Goal: Information Seeking & Learning: Get advice/opinions

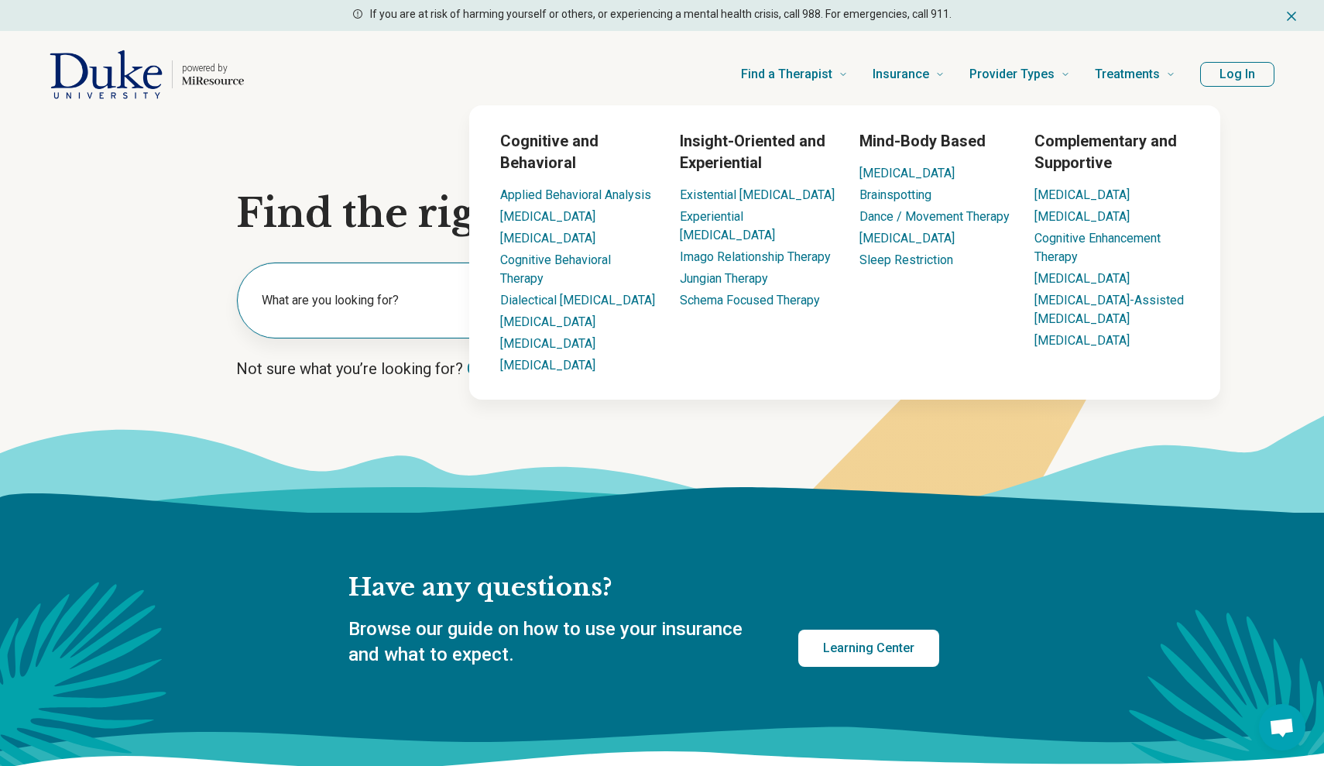
click at [410, 297] on label "What are you looking for?" at bounding box center [392, 300] width 260 height 19
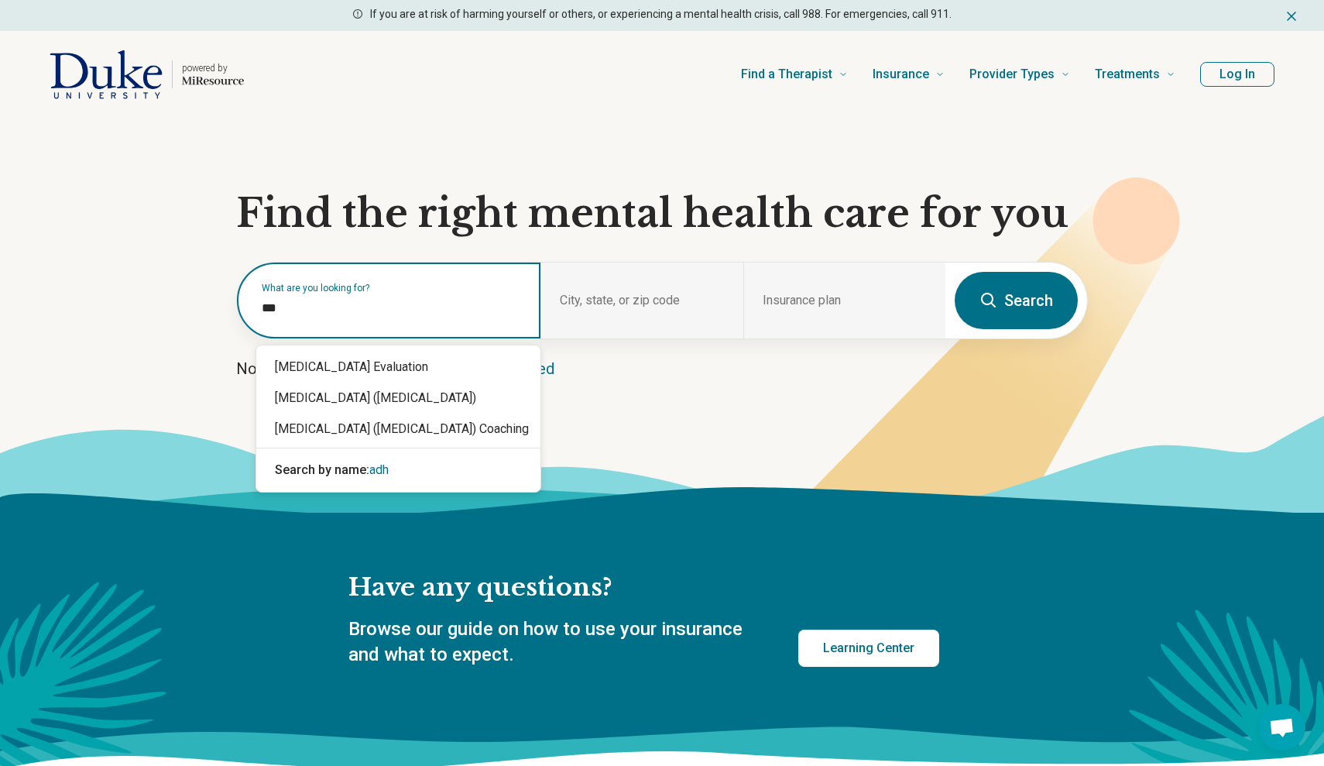
type input "****"
click at [386, 400] on div "[MEDICAL_DATA] ([MEDICAL_DATA])" at bounding box center [398, 398] width 284 height 31
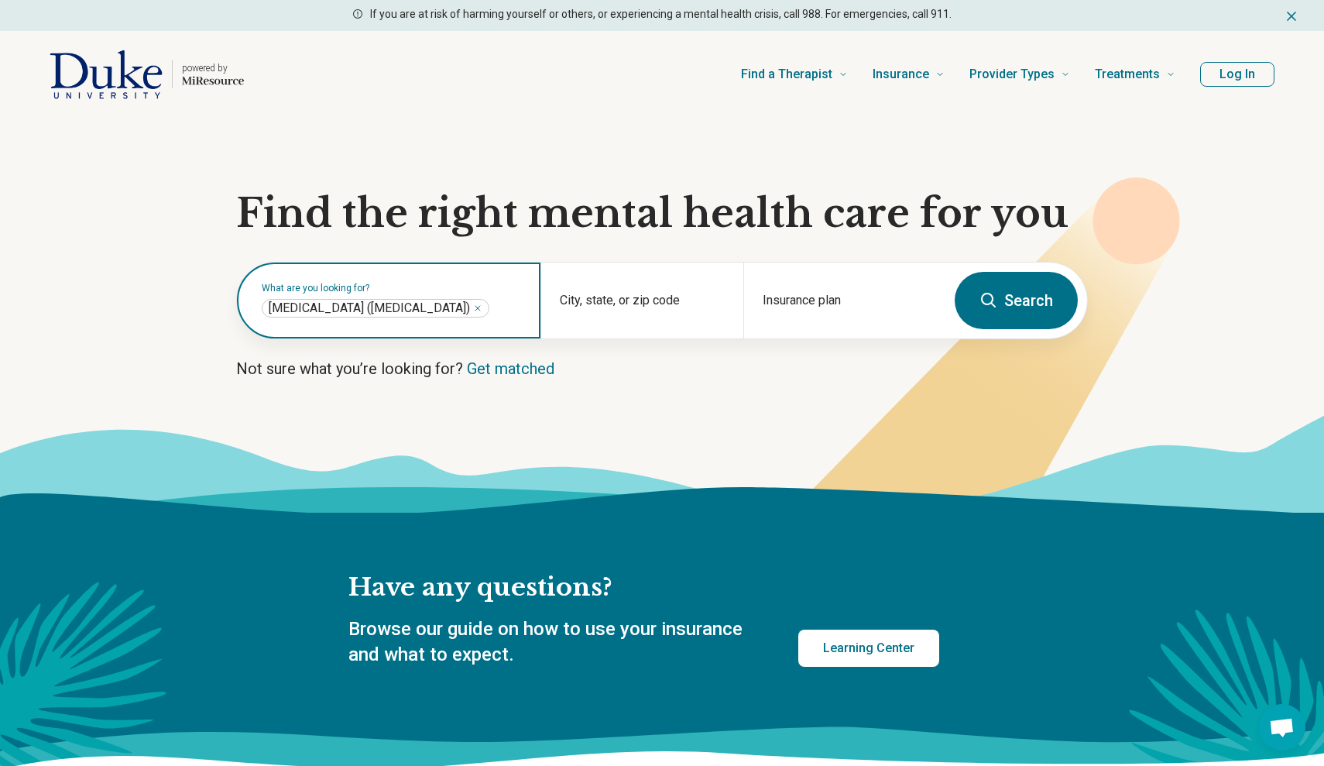
click at [457, 300] on span "[MEDICAL_DATA] ([MEDICAL_DATA])" at bounding box center [369, 307] width 201 height 15
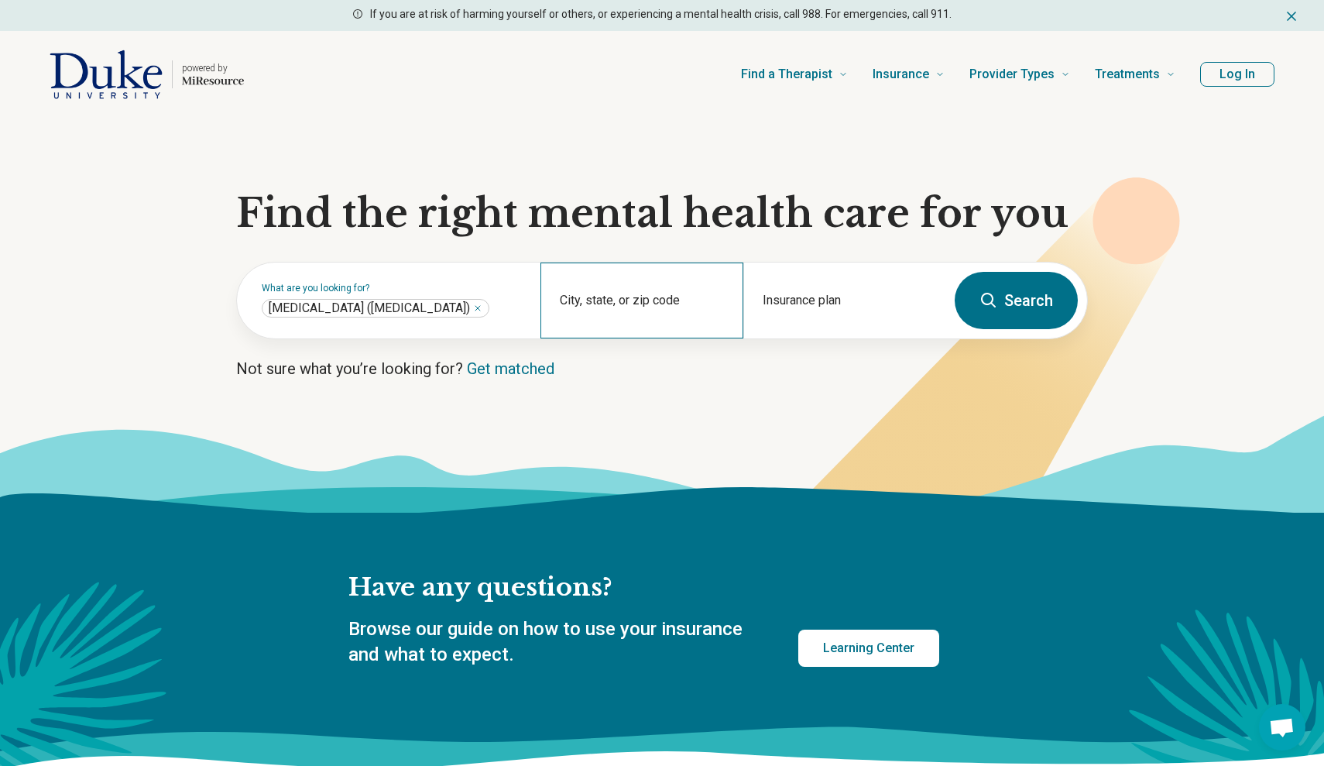
click at [577, 298] on div "City, state, or zip code" at bounding box center [642, 301] width 202 height 76
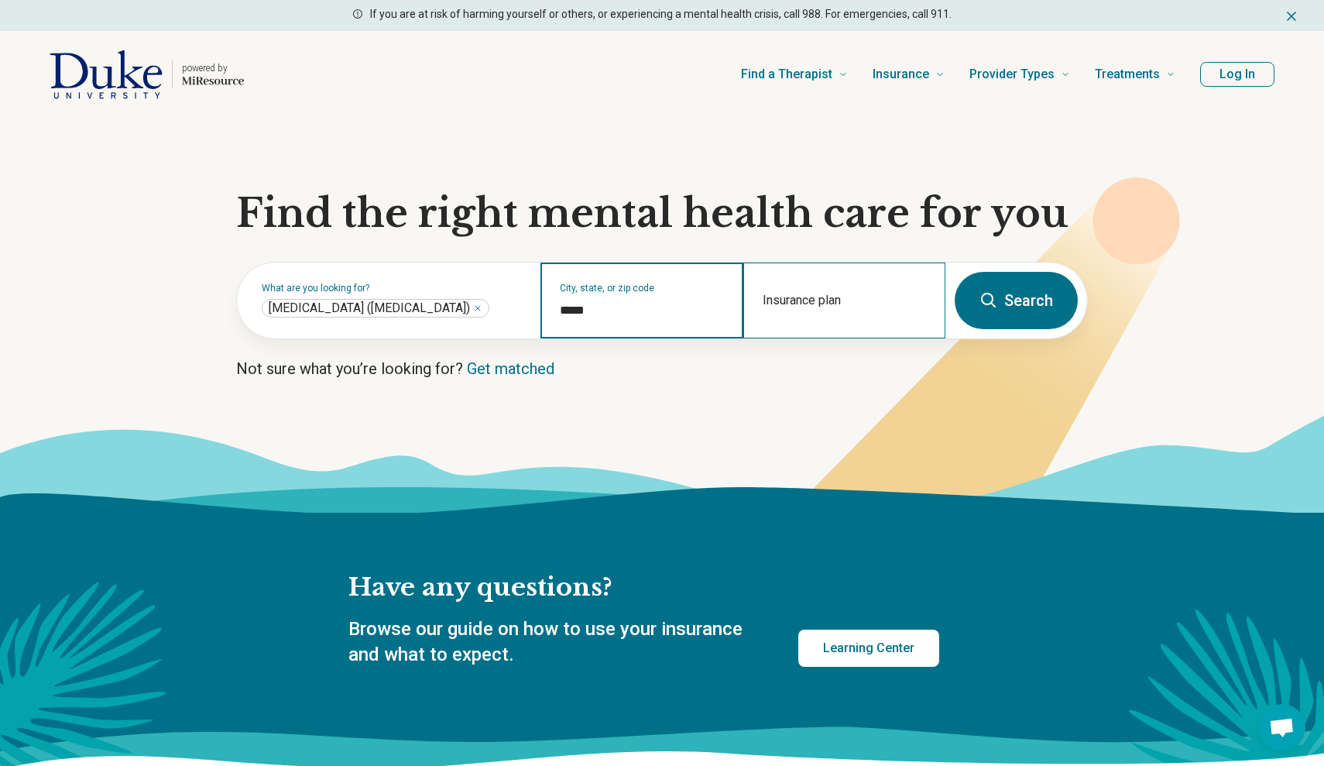
type input "*****"
click at [791, 288] on div "Insurance plan" at bounding box center [844, 301] width 202 height 76
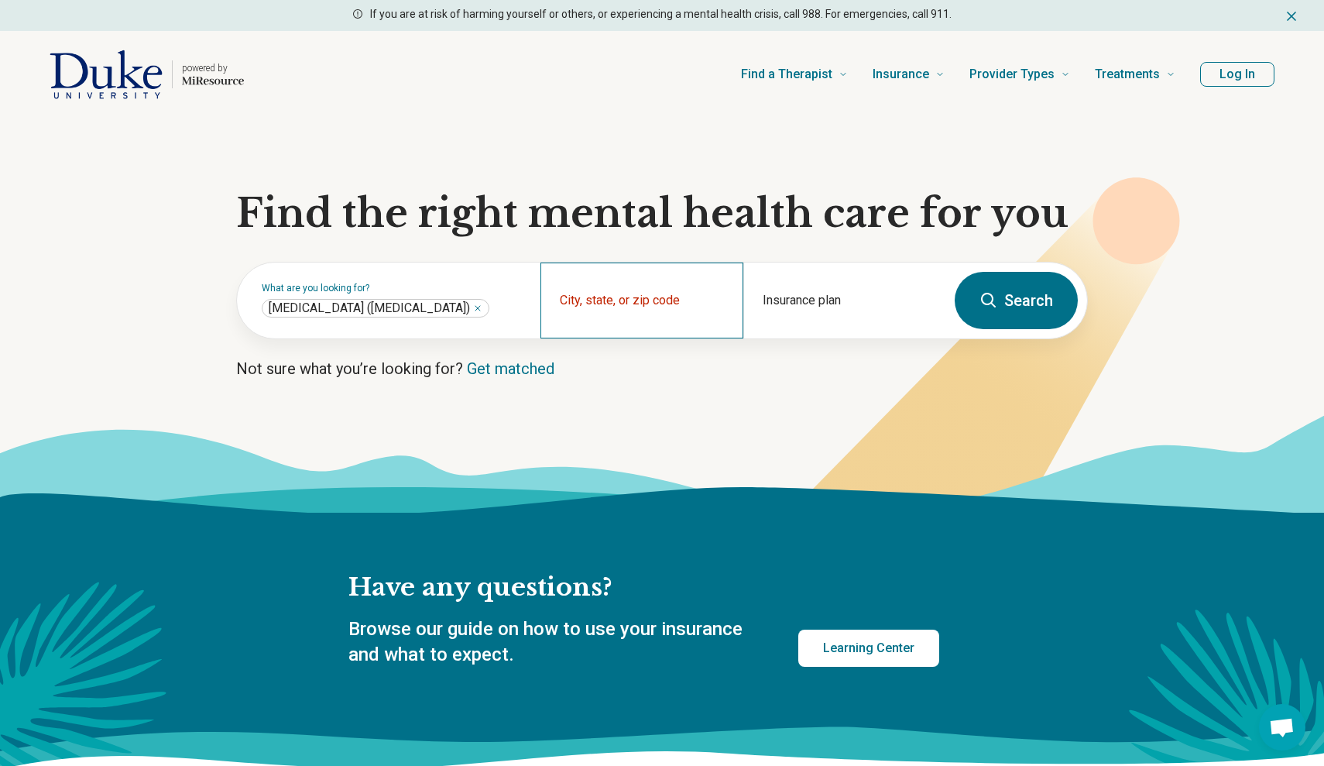
click at [641, 295] on div "City, state, or zip code" at bounding box center [642, 301] width 202 height 76
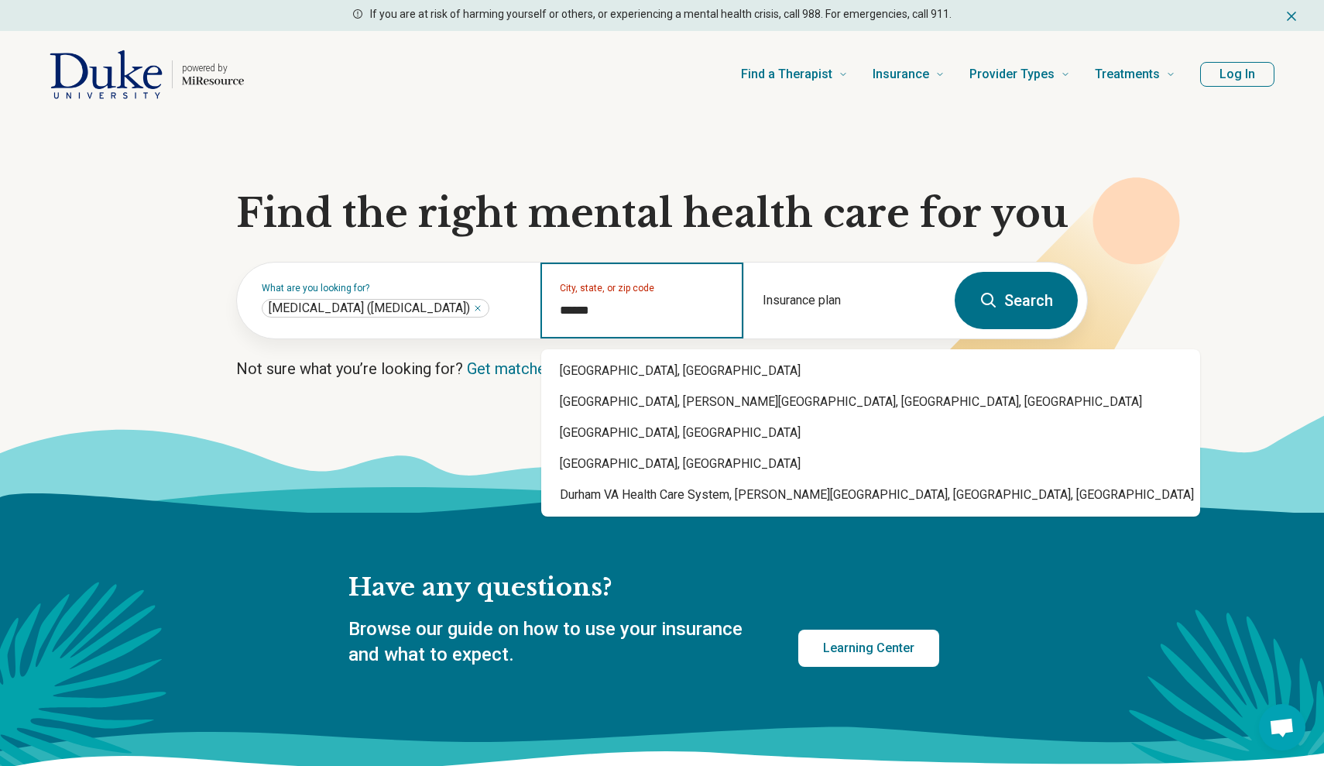
click at [624, 368] on div "Durham, NC" at bounding box center [870, 370] width 659 height 31
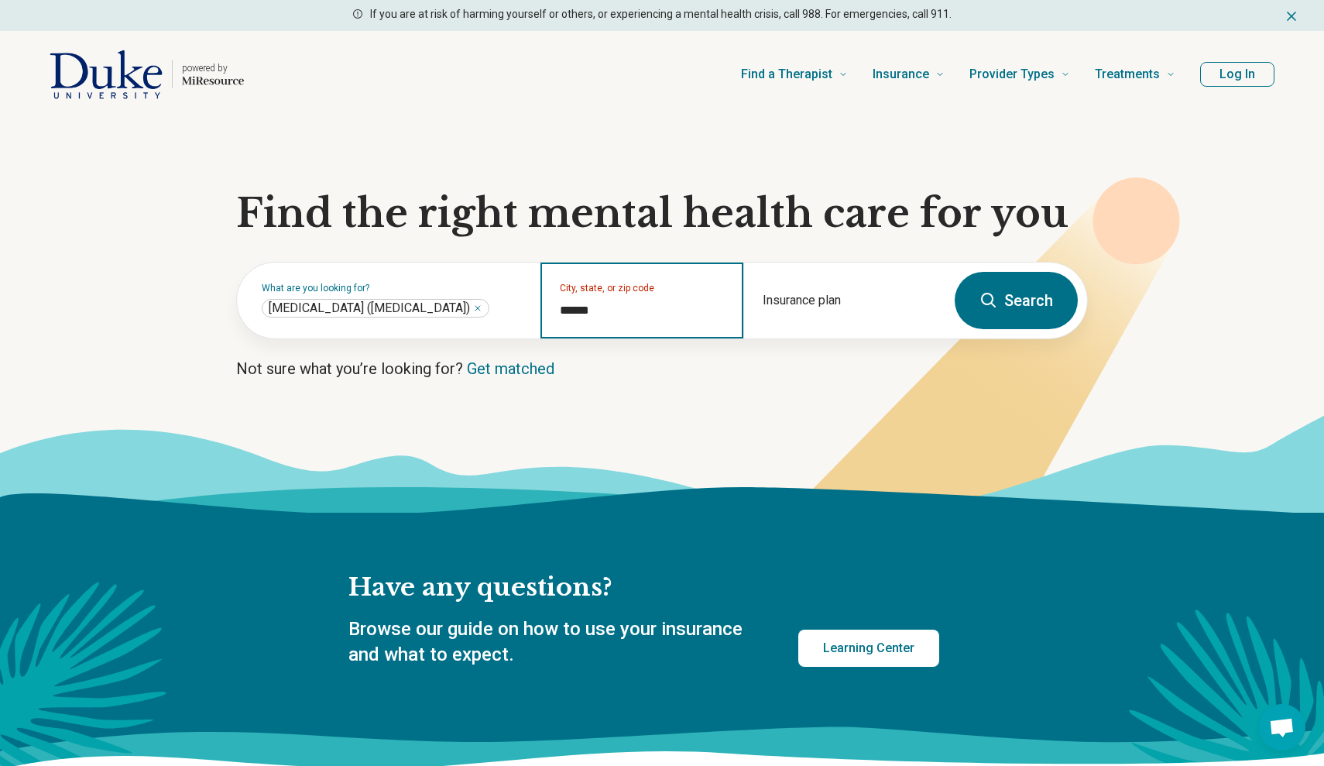
type input "**********"
click at [1011, 283] on button "Search" at bounding box center [1016, 300] width 123 height 57
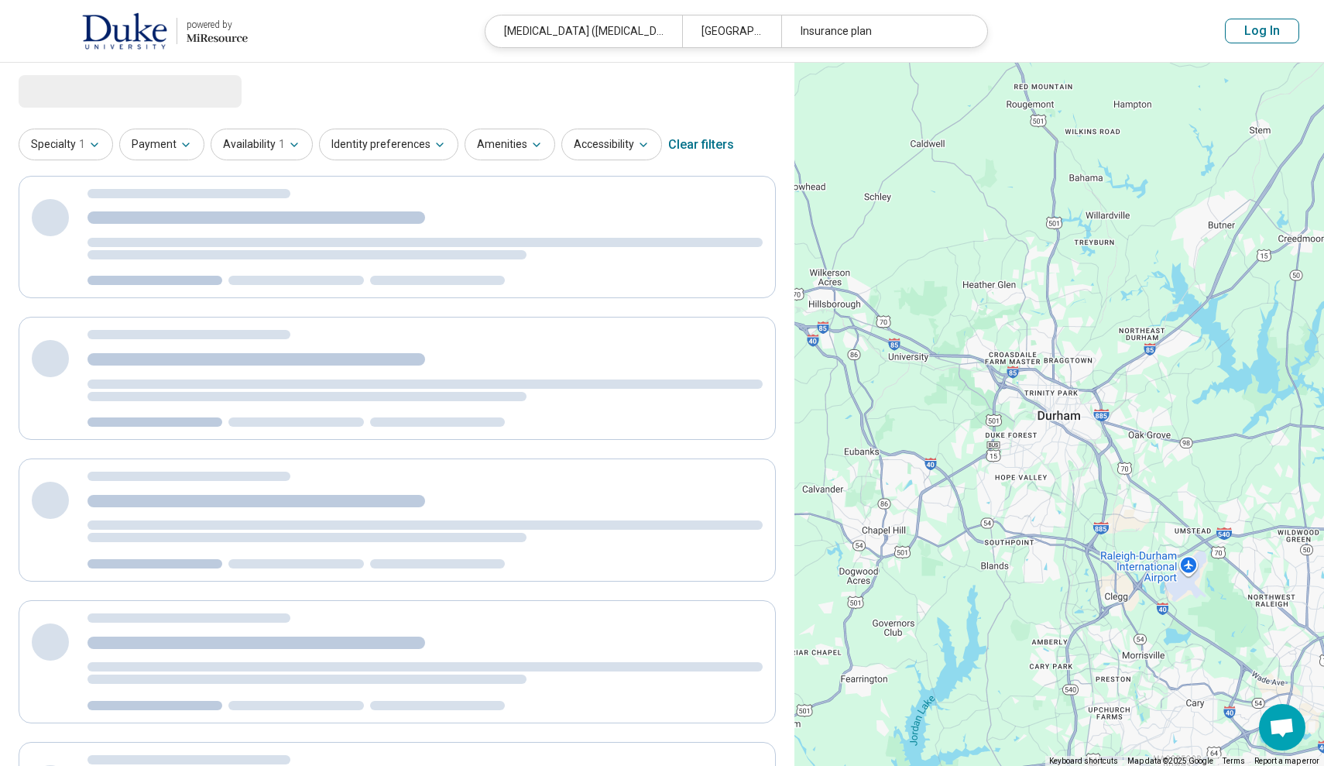
select select "***"
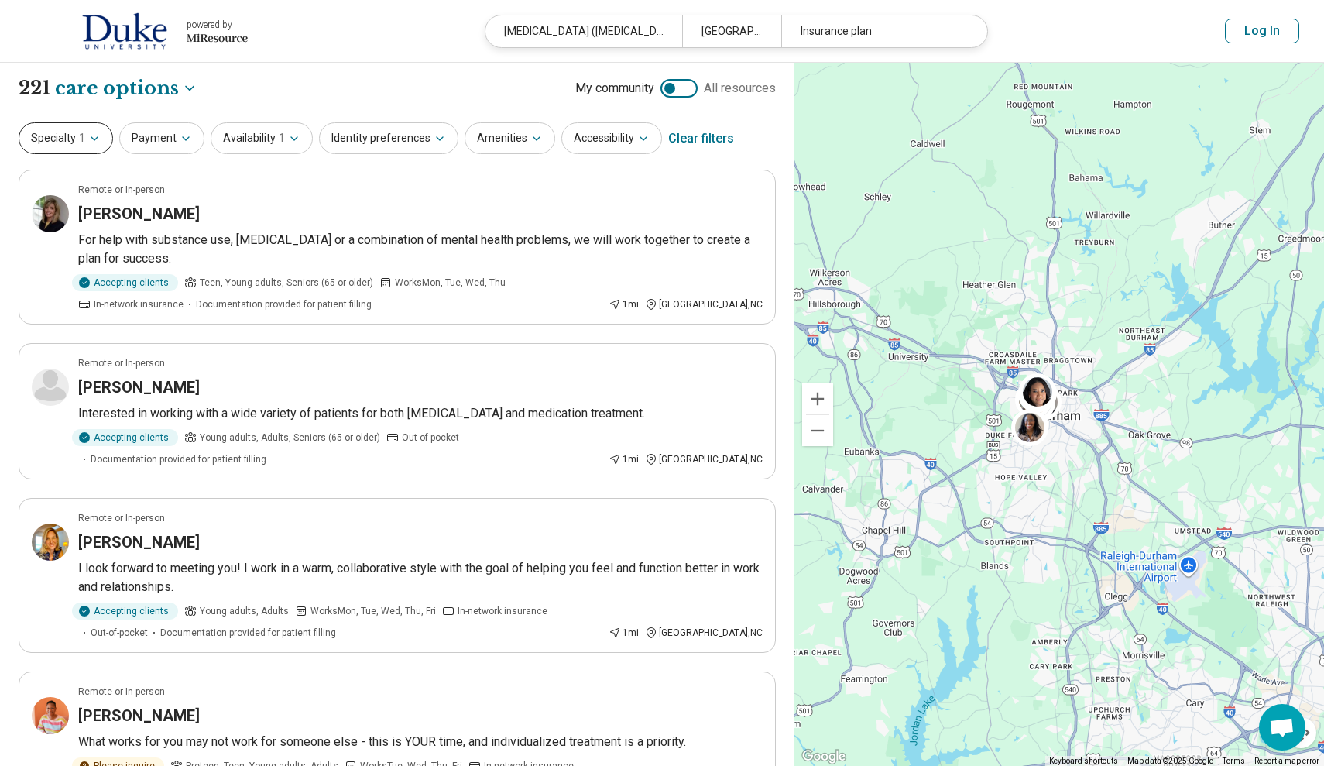
click at [57, 150] on button "Specialty 1" at bounding box center [66, 138] width 94 height 32
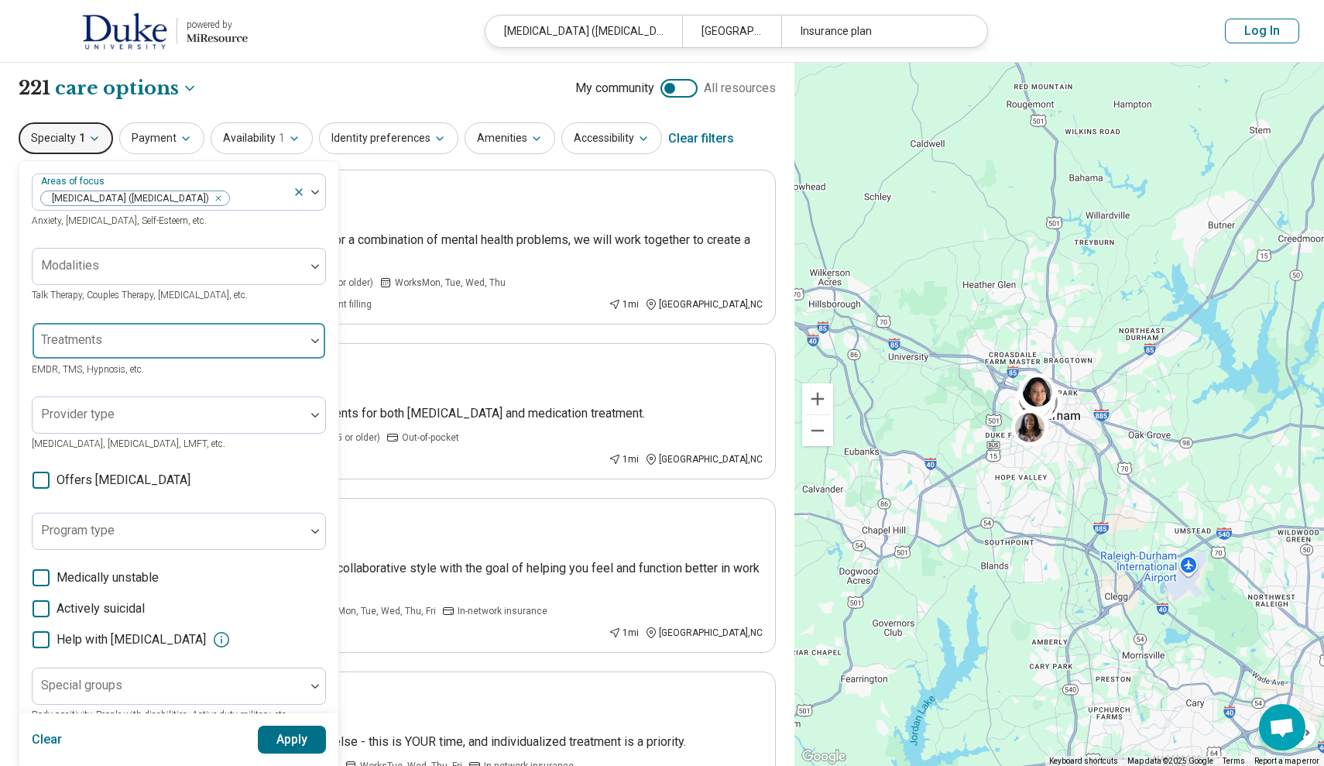
scroll to position [6, 0]
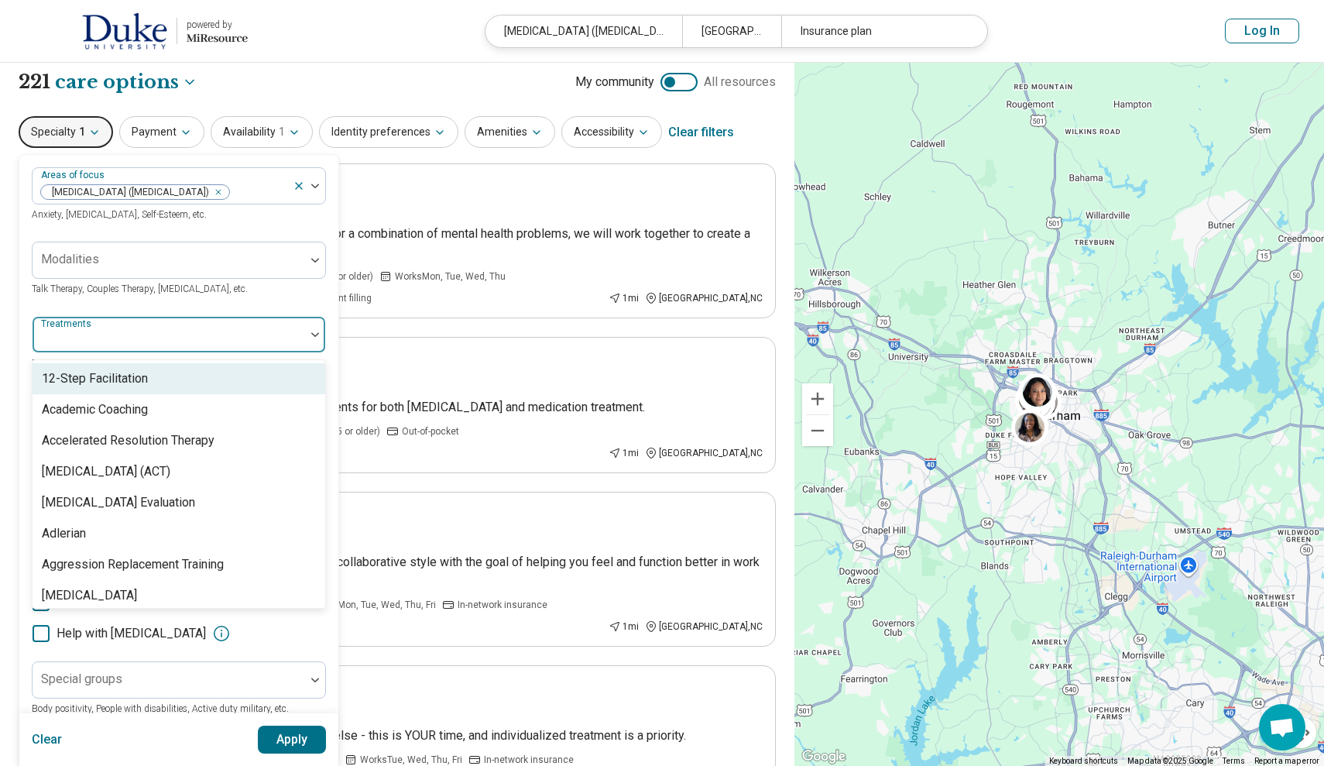
click at [97, 339] on div "Treatments" at bounding box center [179, 334] width 294 height 37
click at [101, 331] on div at bounding box center [169, 341] width 260 height 22
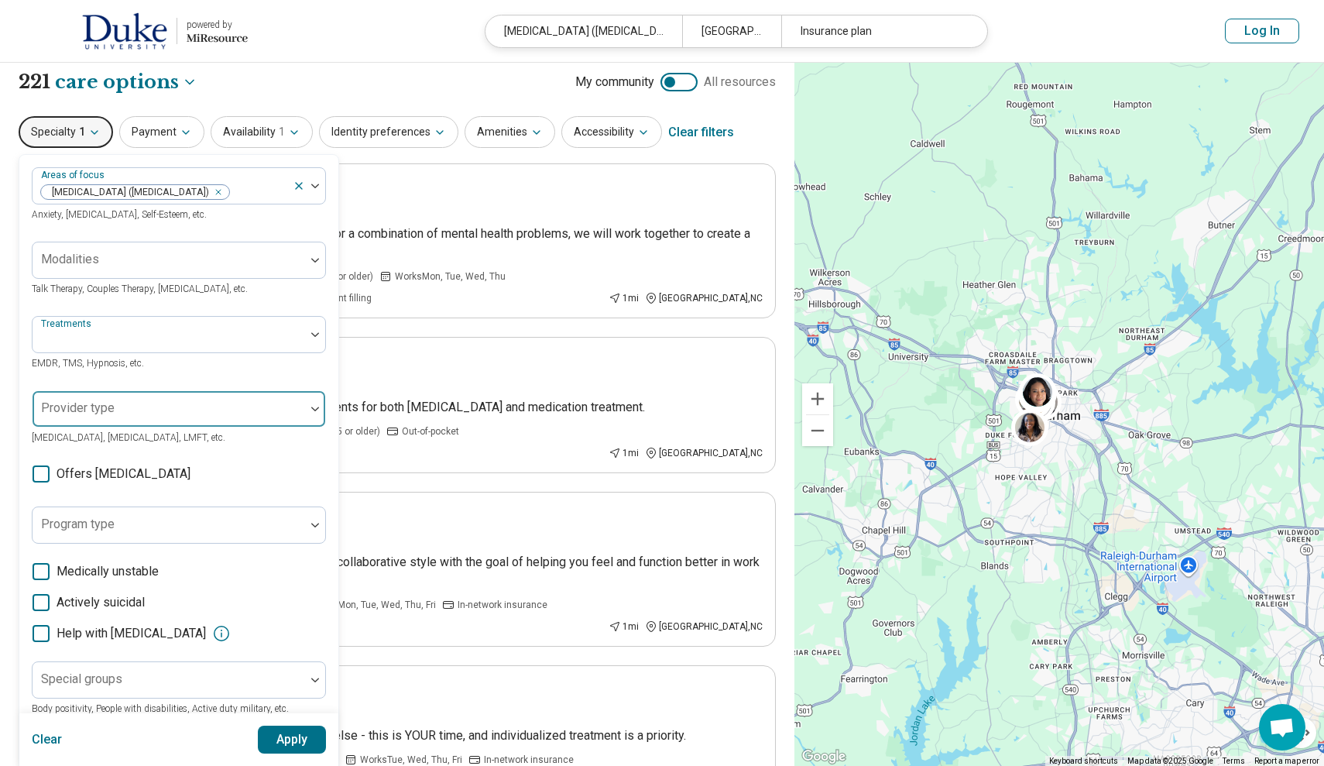
click at [104, 404] on div "Provider type" at bounding box center [179, 408] width 294 height 37
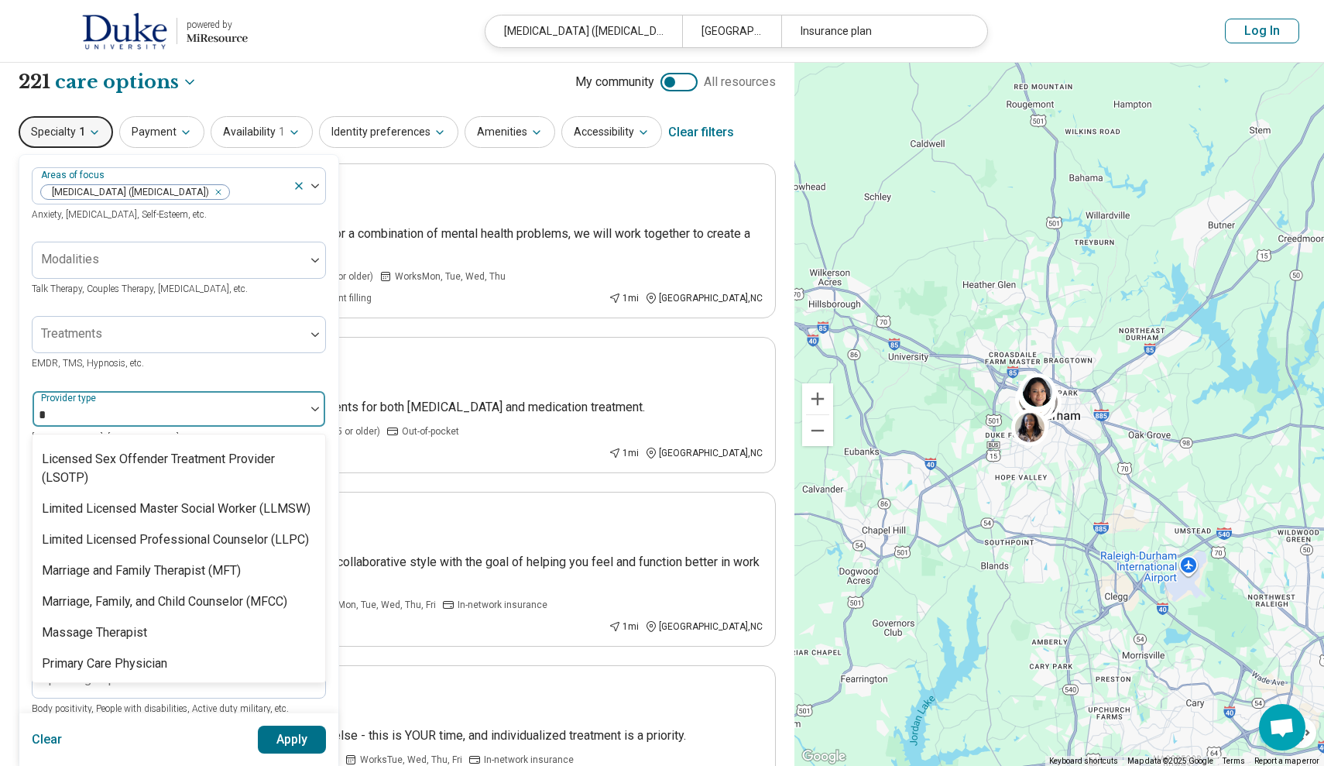
scroll to position [0, 0]
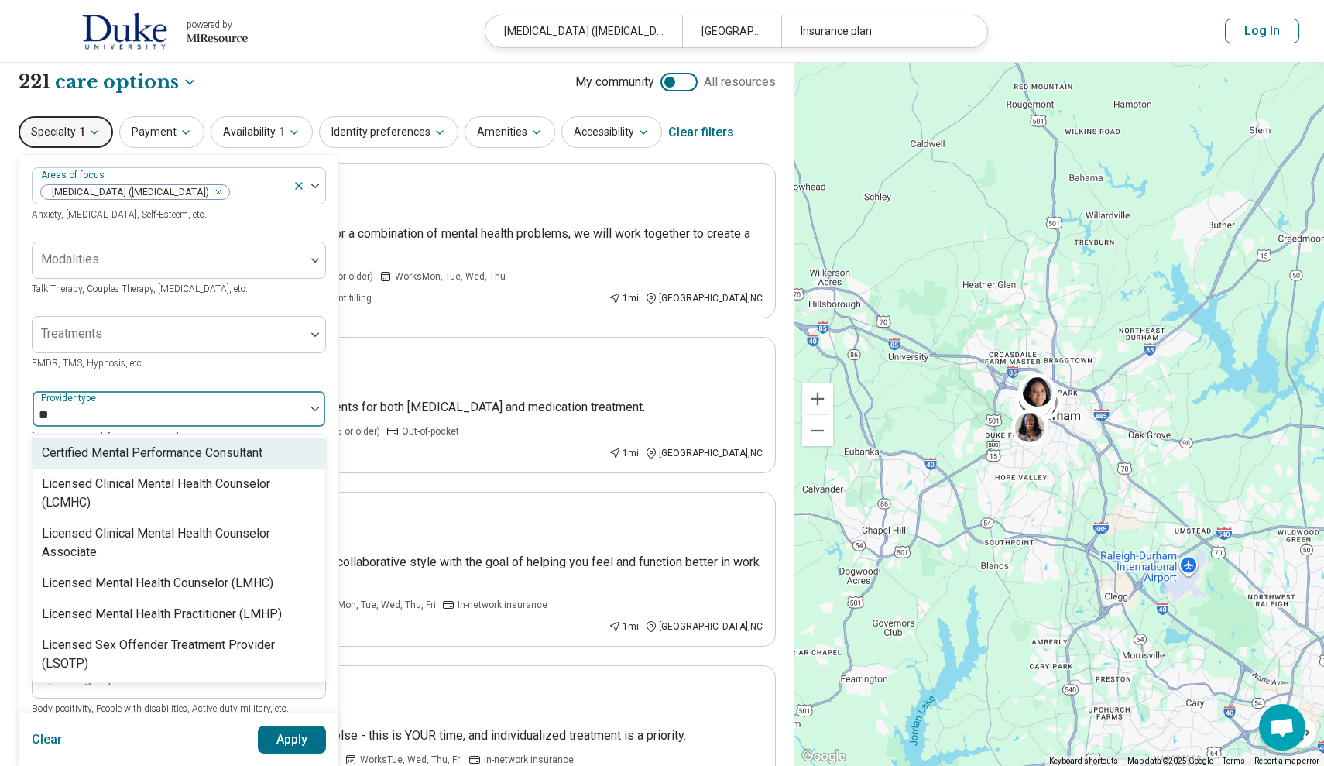
type input "*"
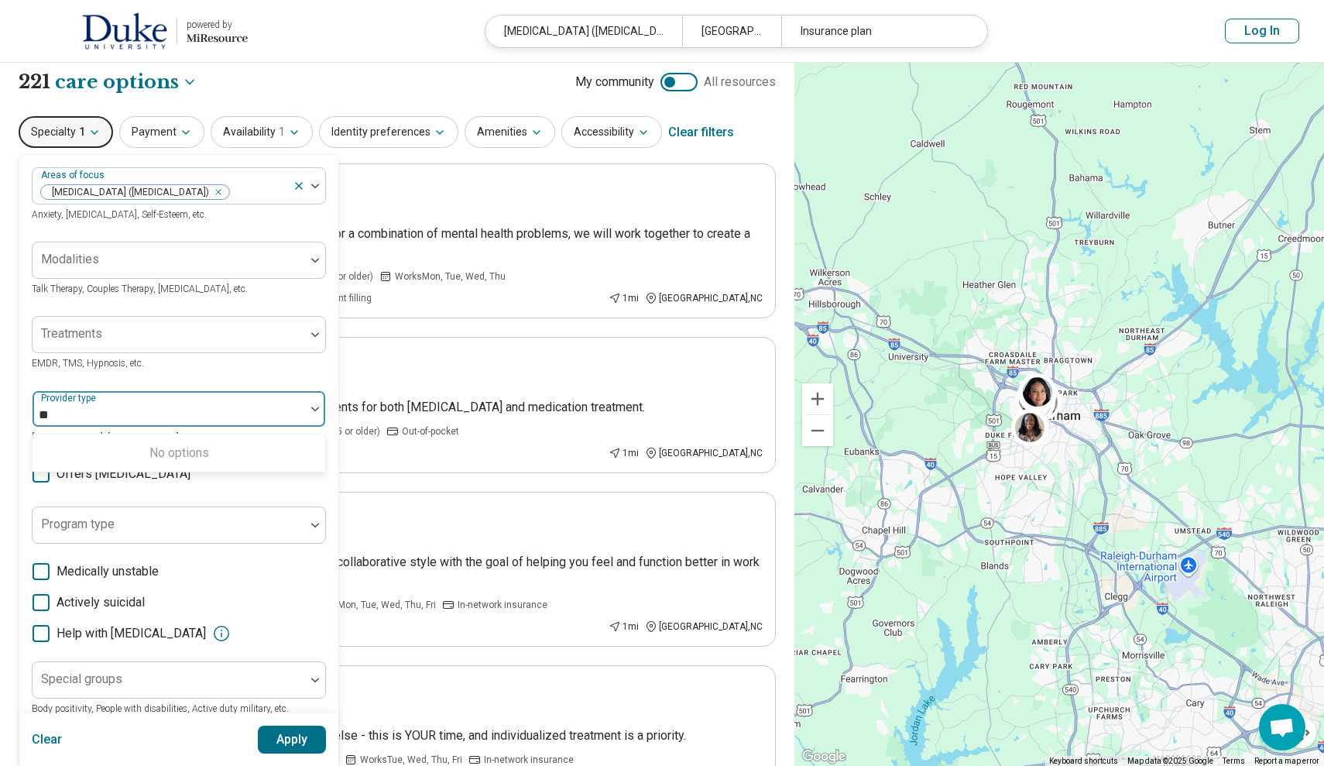
type input "*"
type input "*****"
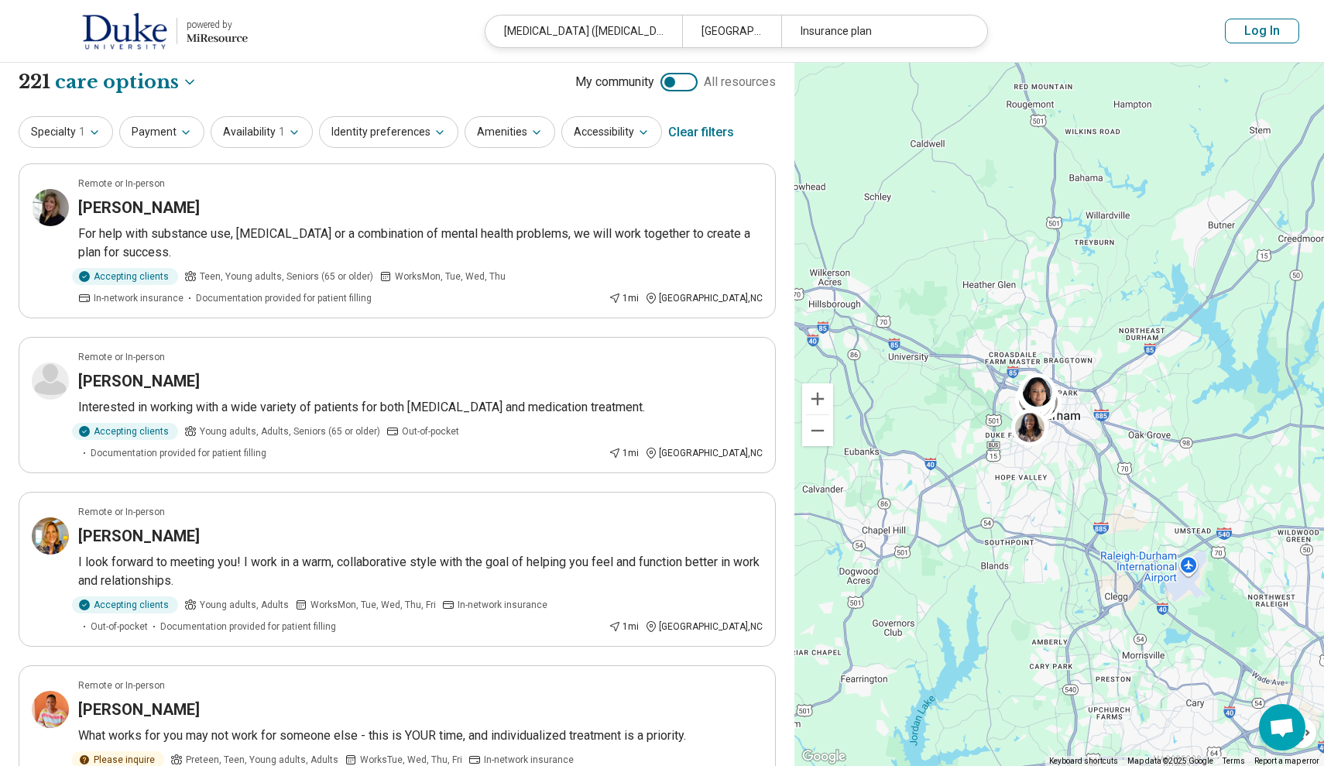
click at [91, 149] on div "Specialty 1 Payment Availability 1 Identity preferences Amenities Accessibility…" at bounding box center [397, 132] width 757 height 37
click at [88, 142] on button "Specialty 1" at bounding box center [66, 132] width 94 height 32
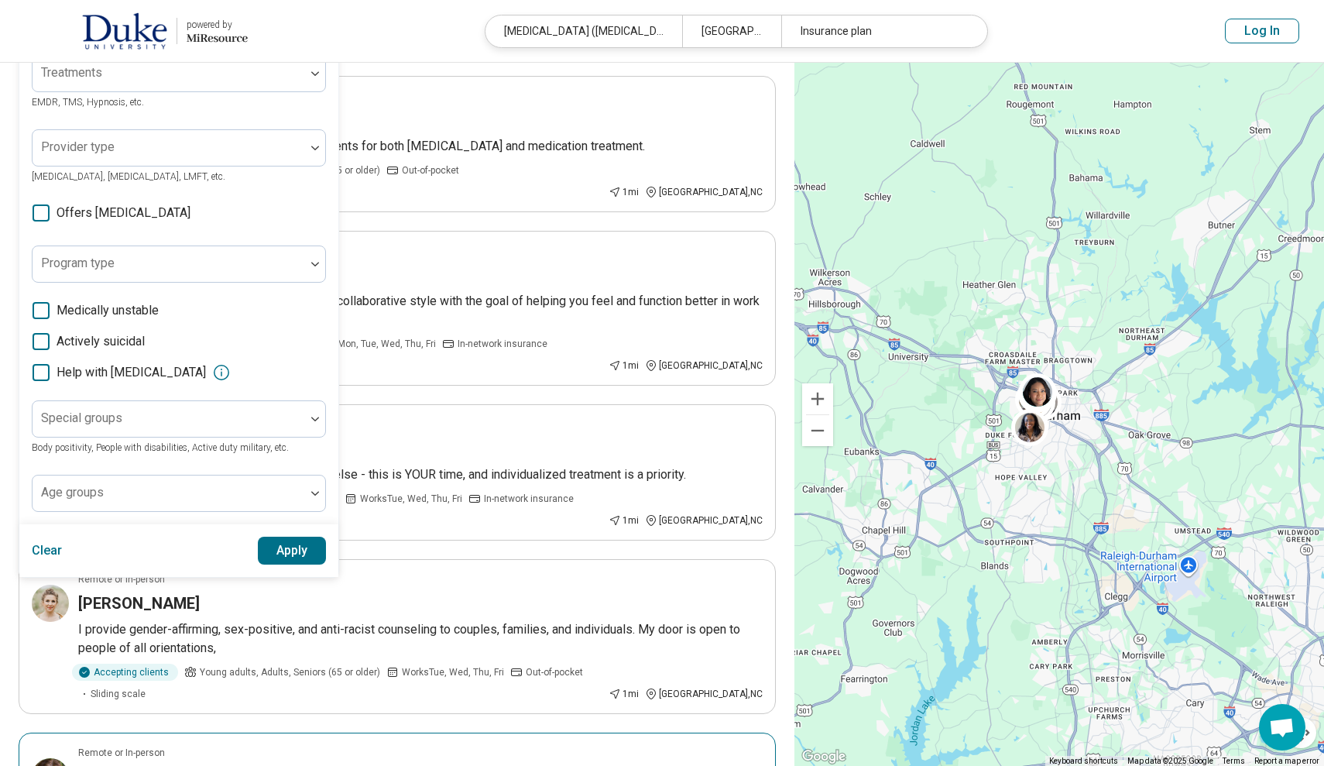
scroll to position [139, 0]
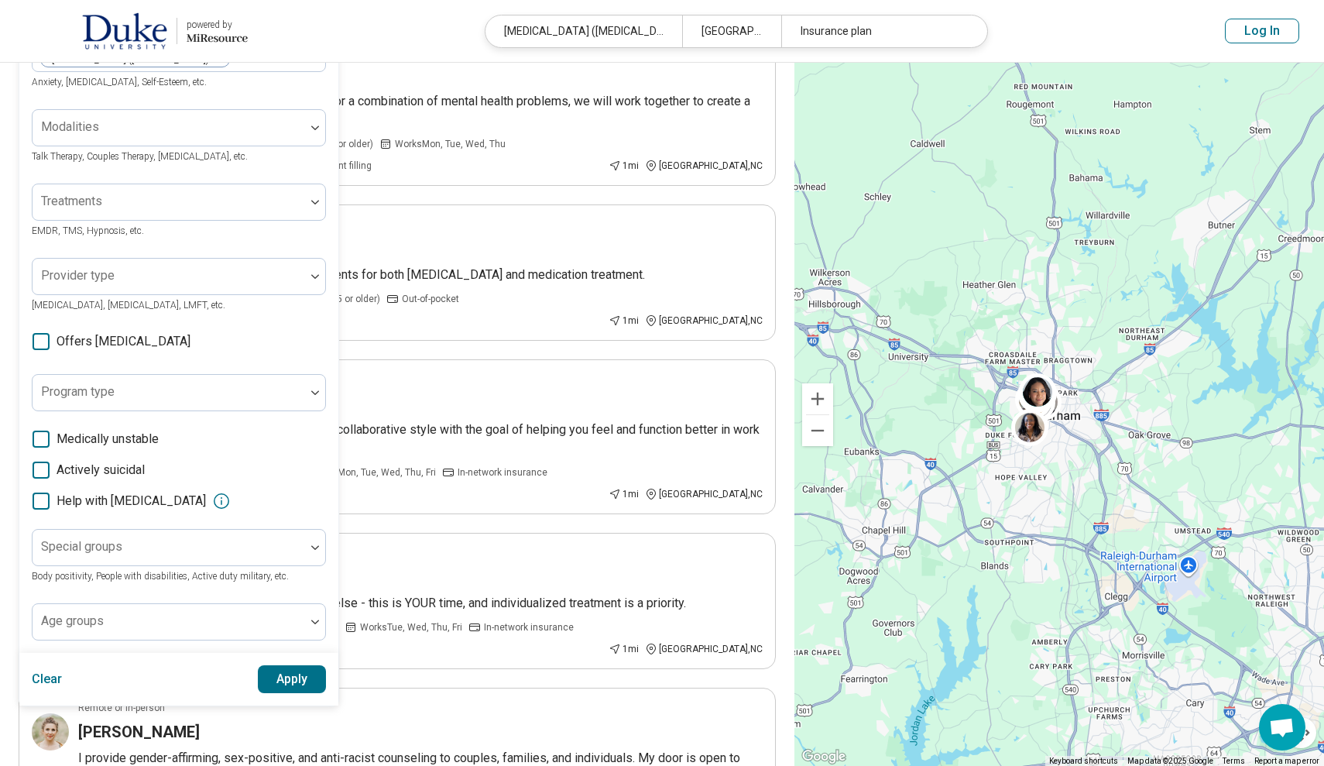
click at [94, 345] on span "Offers medication management" at bounding box center [124, 341] width 134 height 19
click at [305, 680] on button "Apply" at bounding box center [292, 679] width 69 height 28
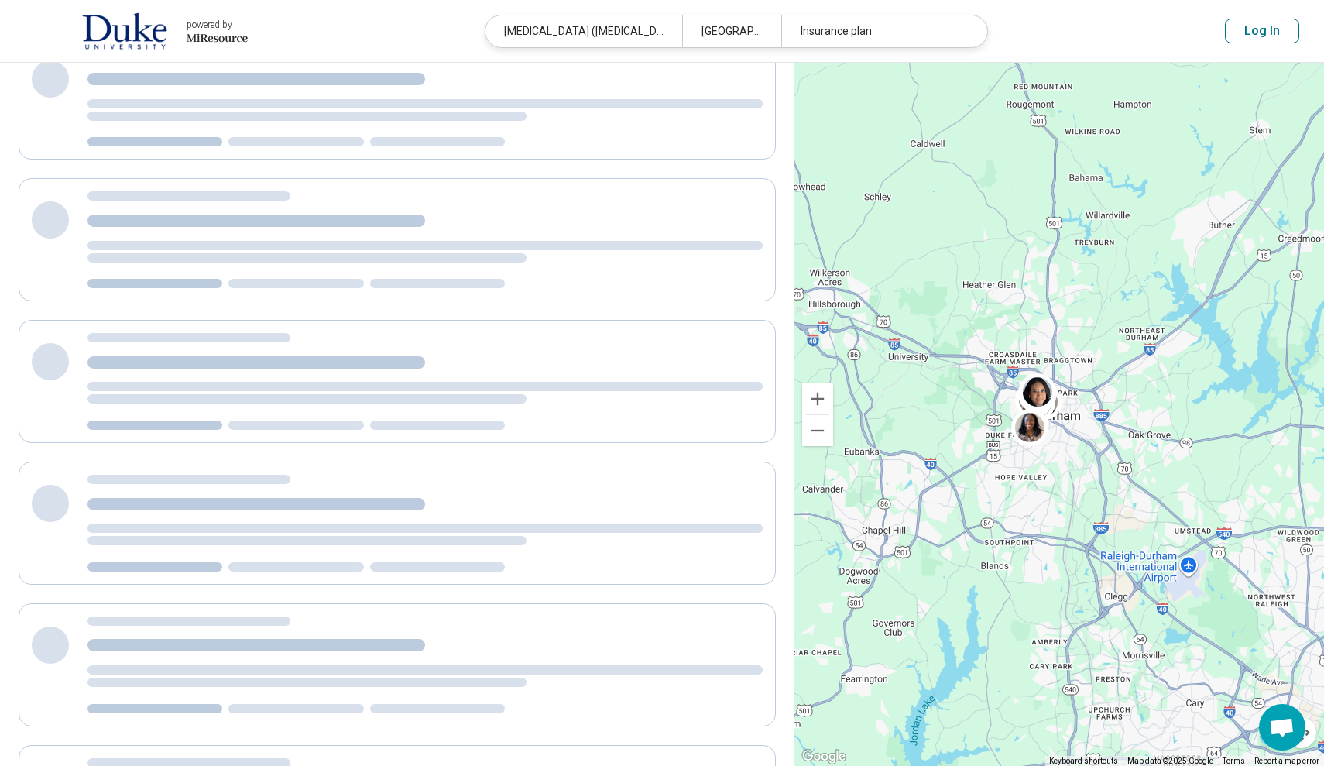
scroll to position [22, 0]
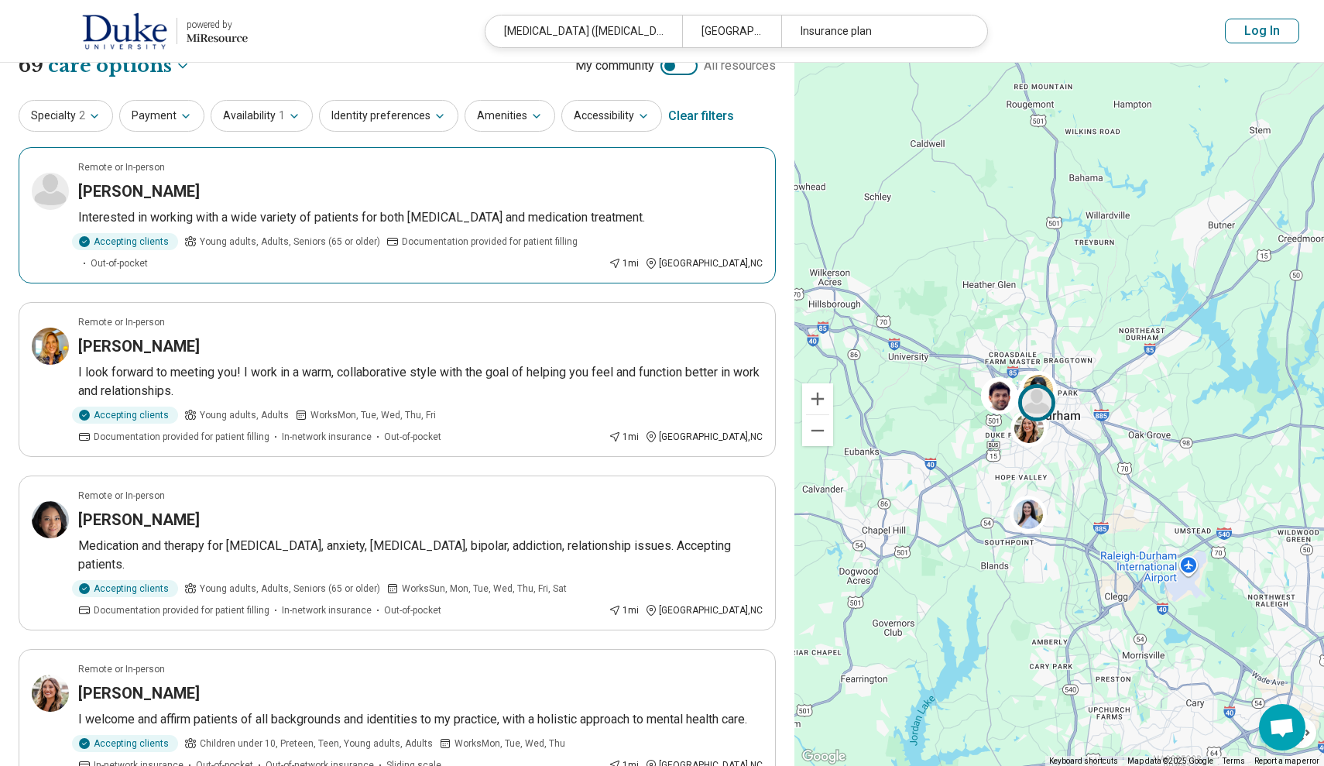
click at [406, 231] on article "Remote or In-person David Naftolowitz Interested in working with a wide variety…" at bounding box center [397, 215] width 757 height 136
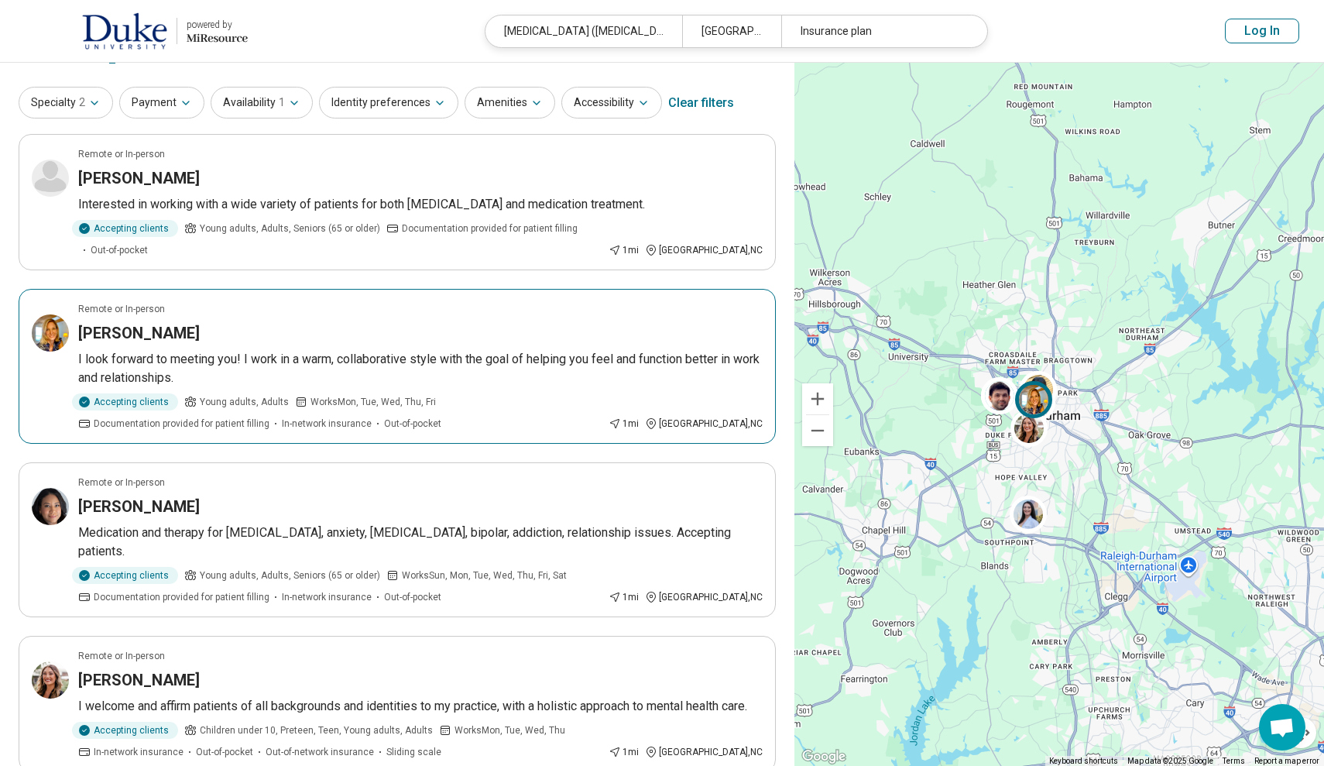
scroll to position [36, 0]
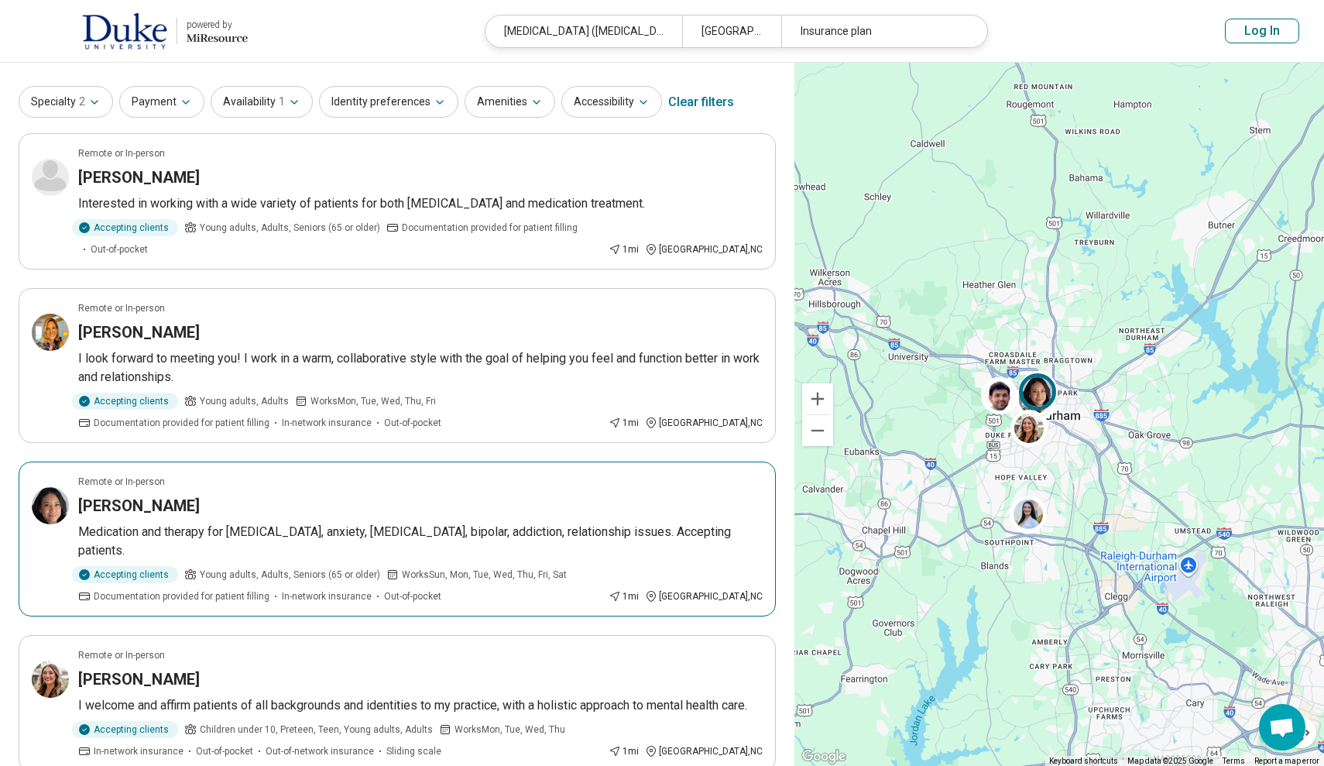
click at [518, 495] on div "[PERSON_NAME]" at bounding box center [420, 506] width 685 height 22
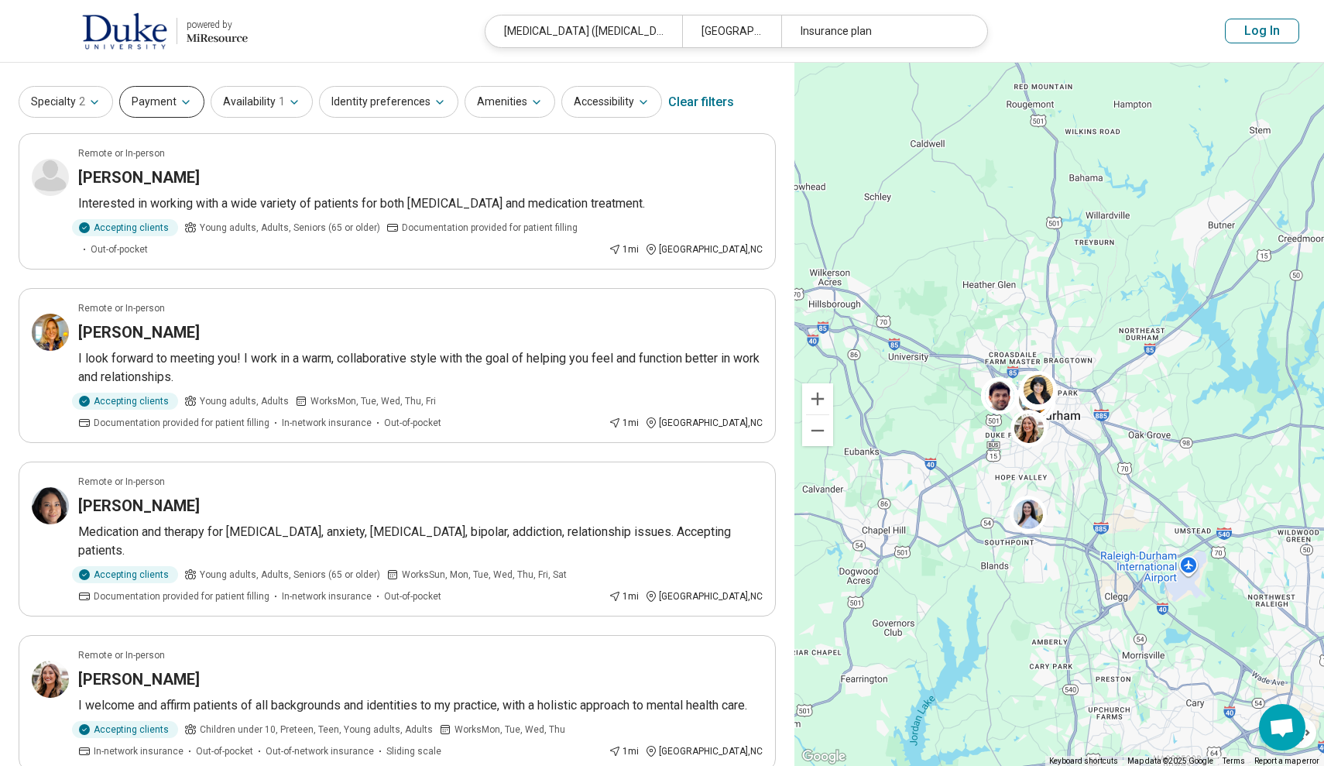
click at [175, 98] on button "Payment" at bounding box center [161, 102] width 85 height 32
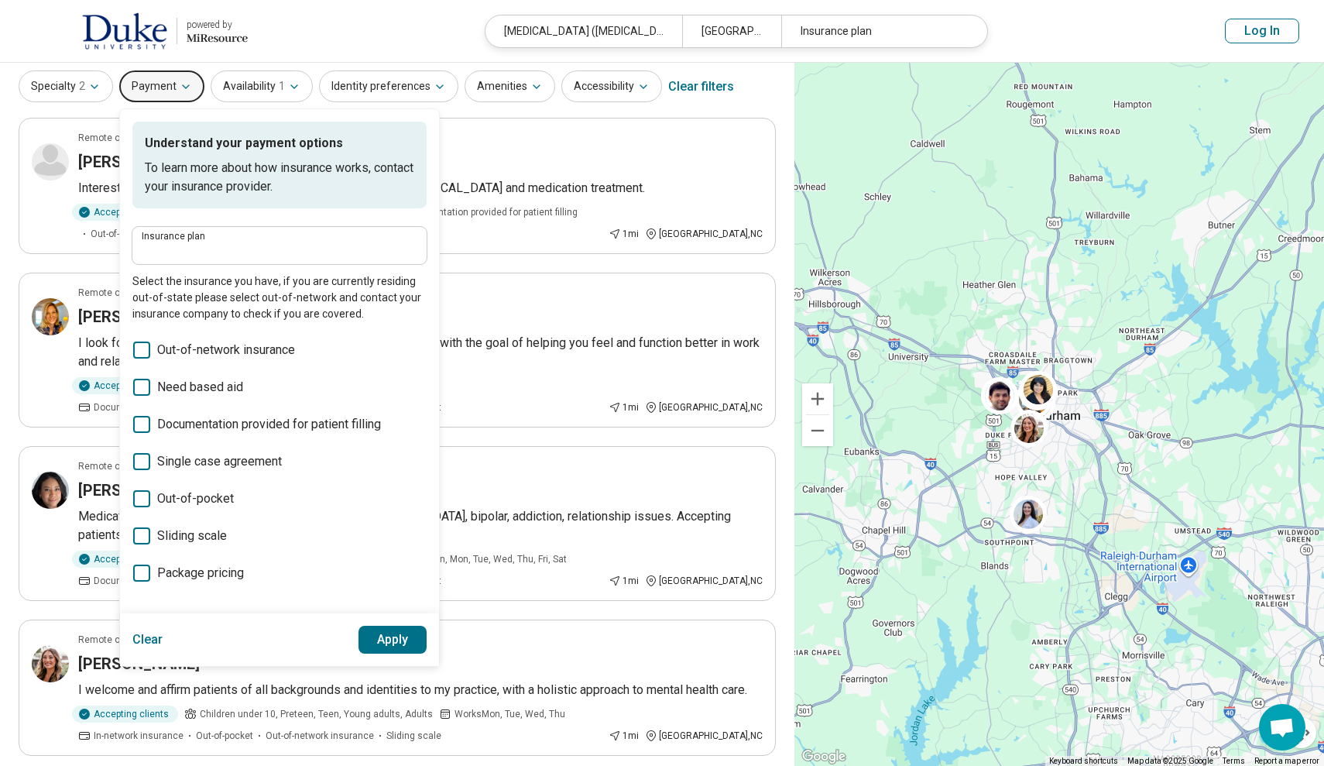
scroll to position [64, 0]
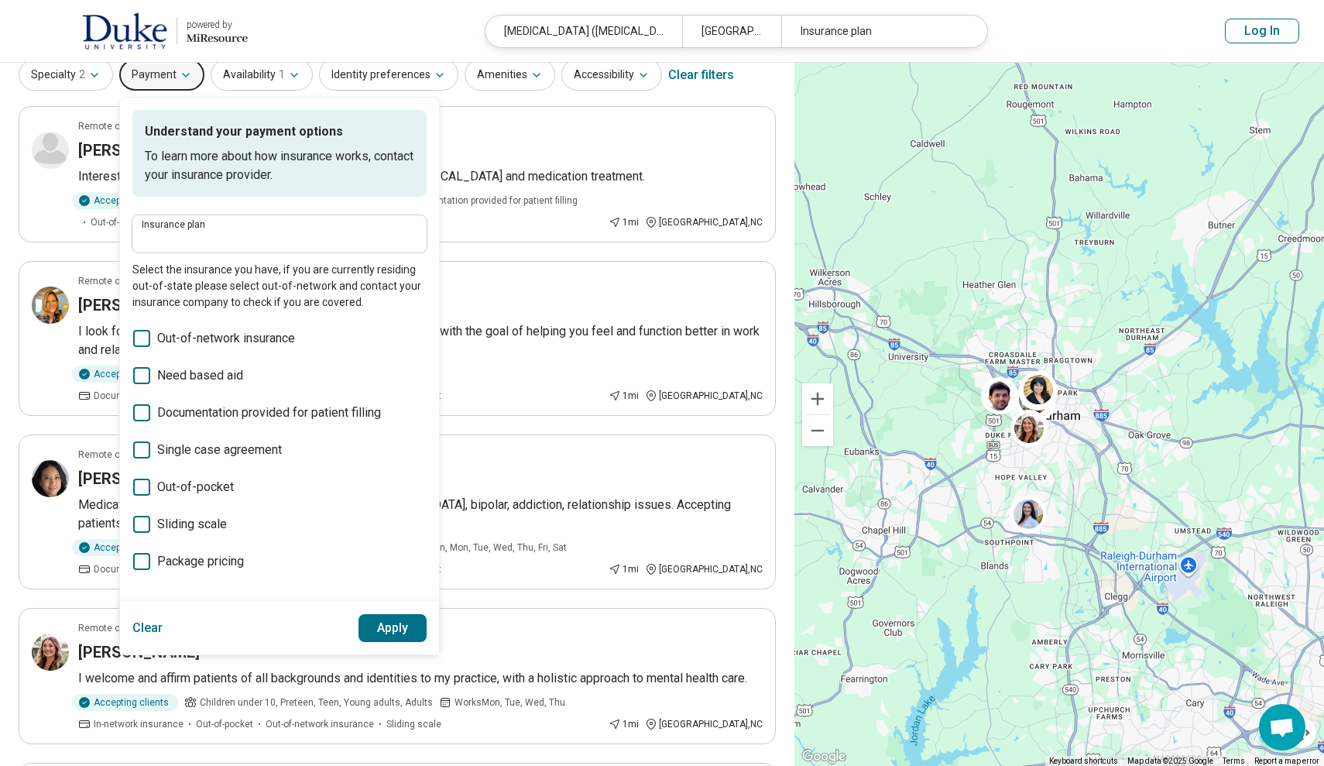
click at [758, 89] on div "Specialty 2 Payment Understand your payment options To learn more about how ins…" at bounding box center [397, 75] width 757 height 37
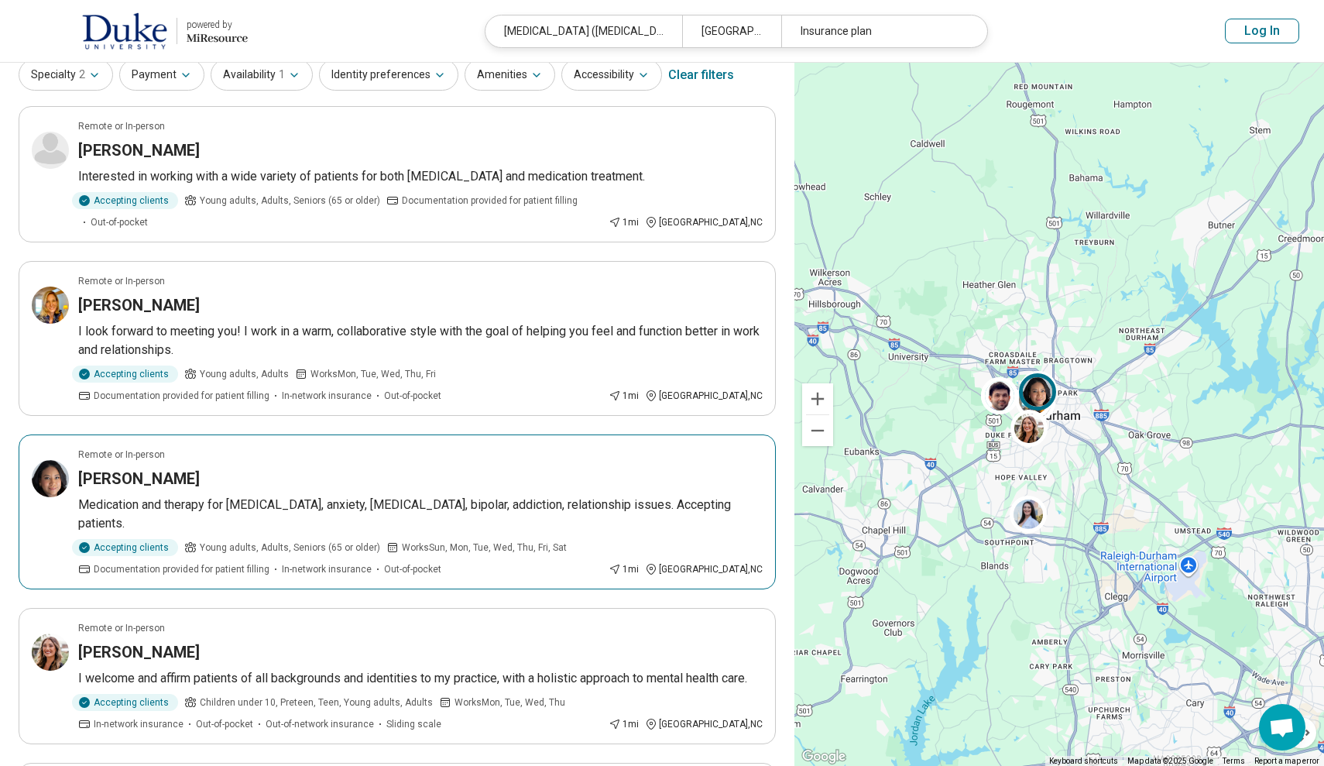
scroll to position [188, 0]
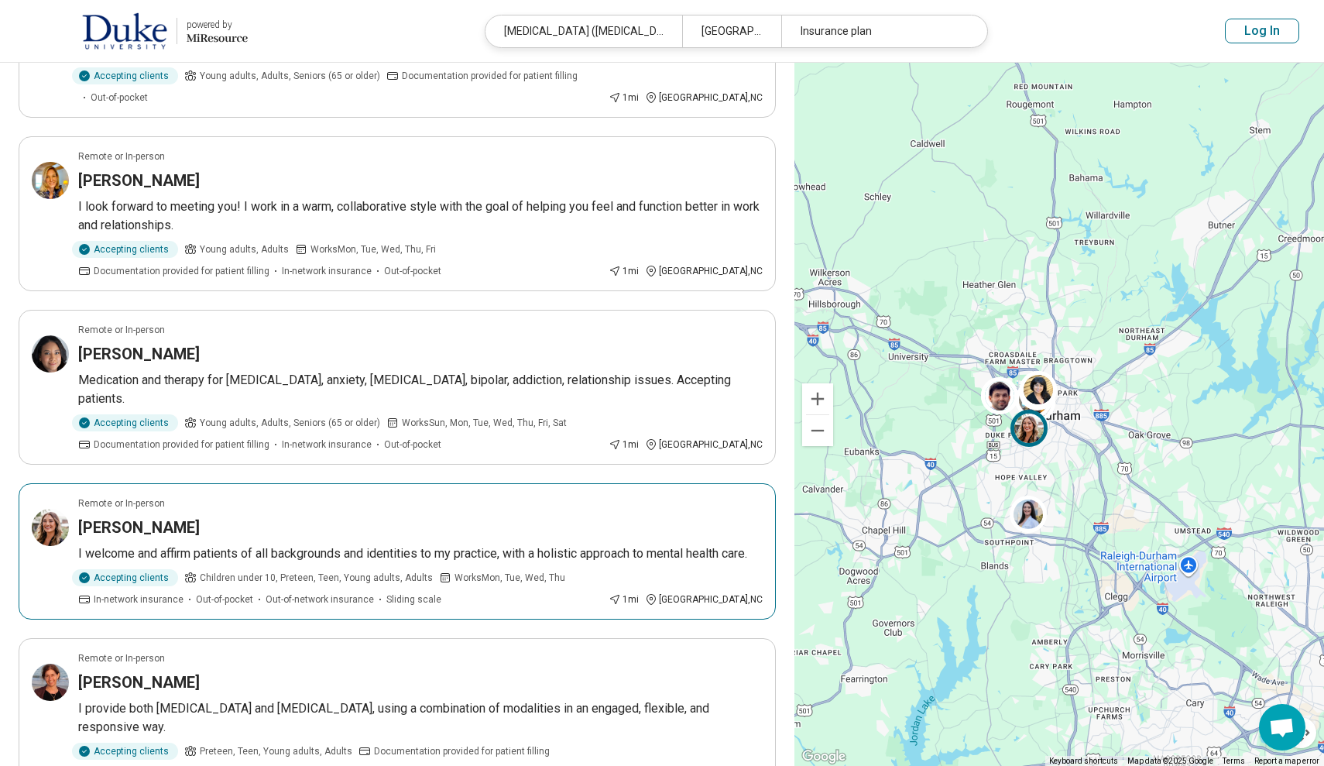
click at [87, 572] on icon at bounding box center [84, 578] width 12 height 12
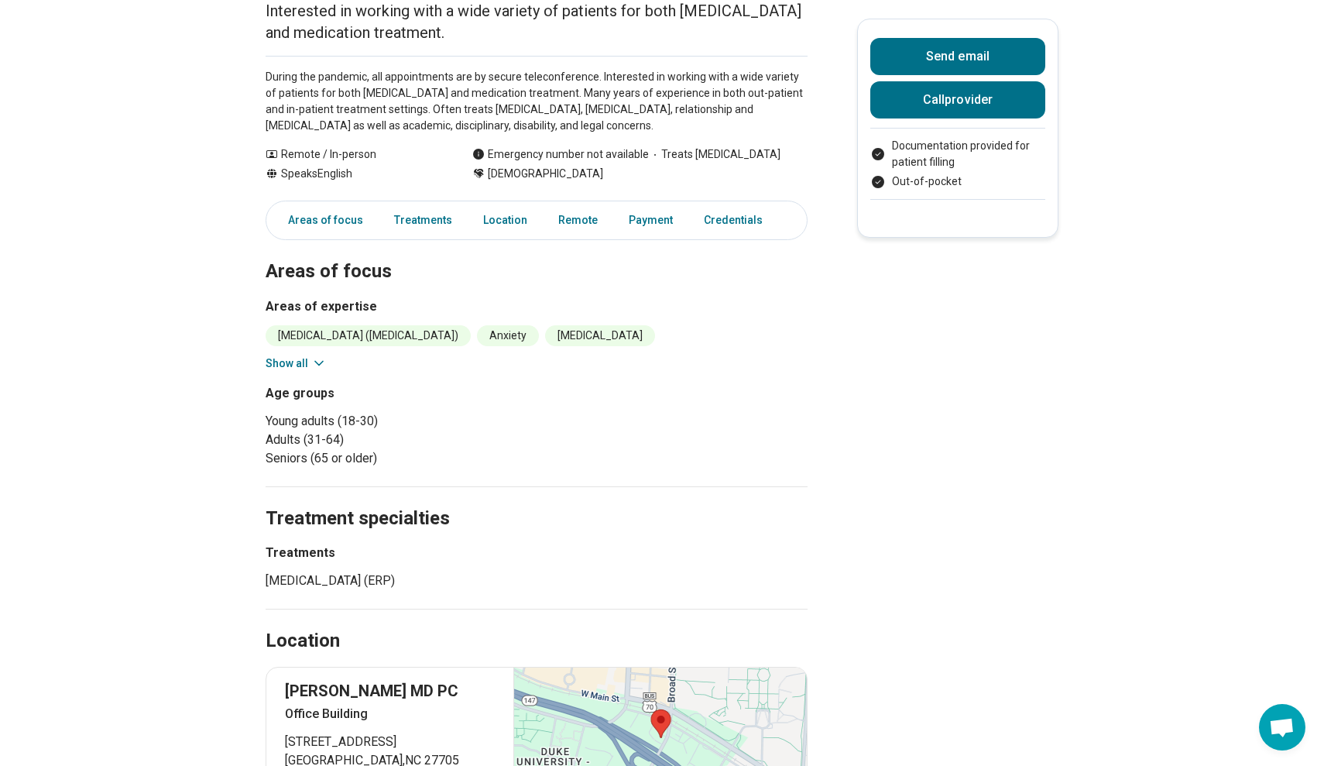
scroll to position [457, 0]
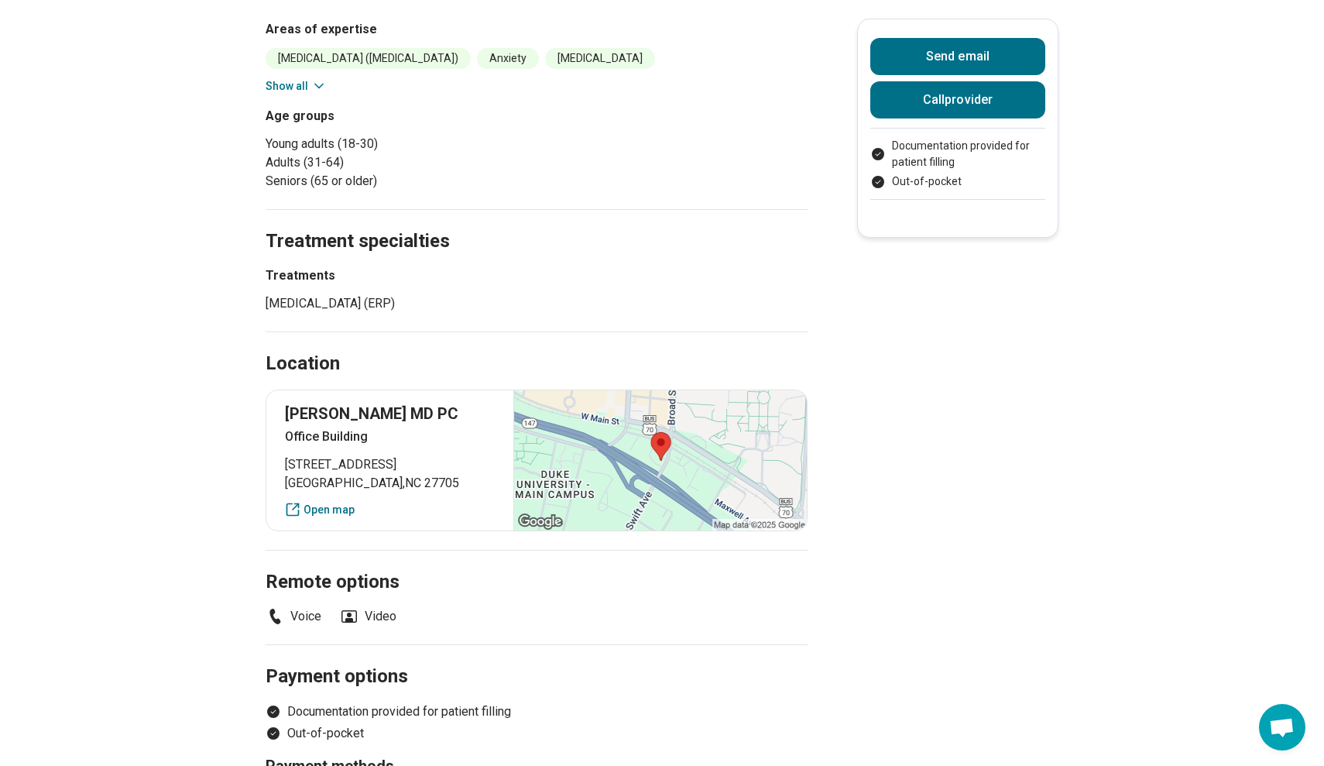
drag, startPoint x: 284, startPoint y: 427, endPoint x: 468, endPoint y: 427, distance: 183.5
click at [468, 427] on div "David F Naftolowitz MD PC Office Building 112 Swift Avenue Durham , NC 27705 Op…" at bounding box center [537, 461] width 542 height 142
copy p "David F Naftolowitz MD PC"
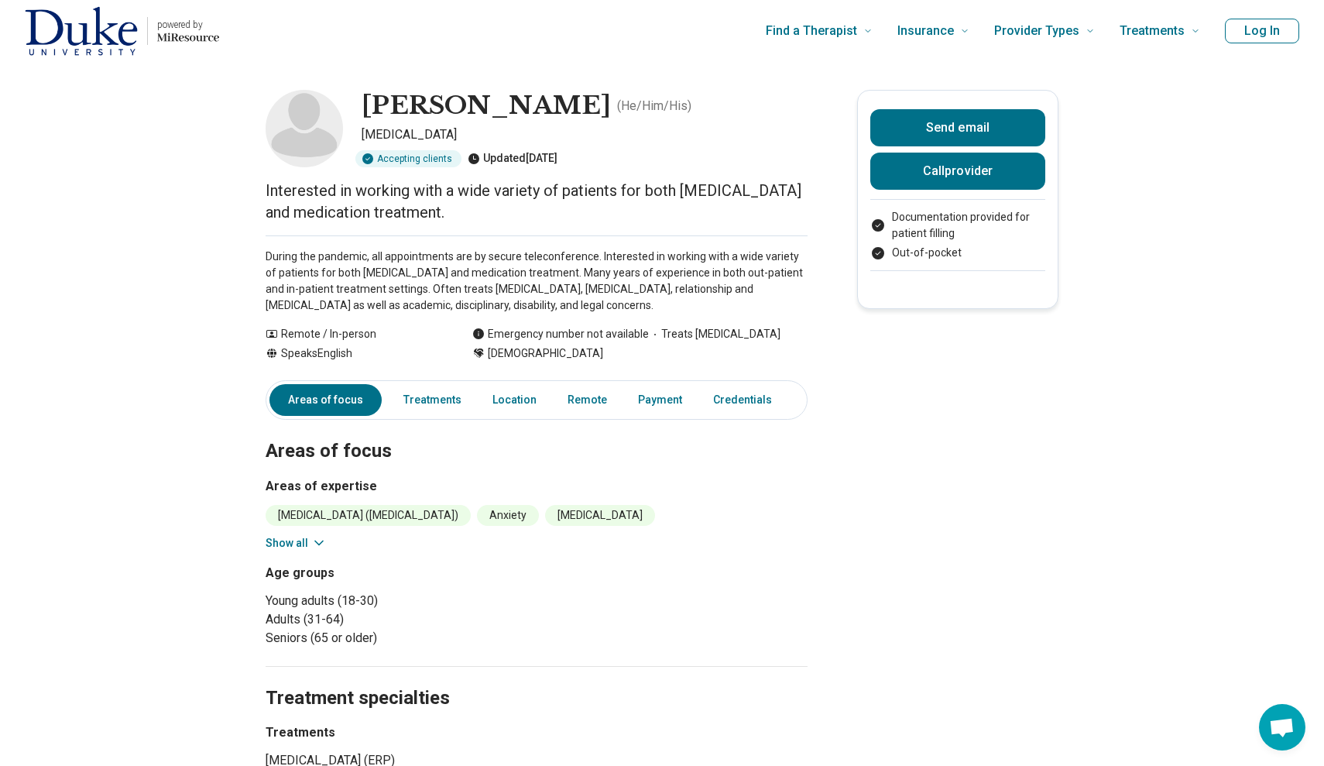
scroll to position [0, 0]
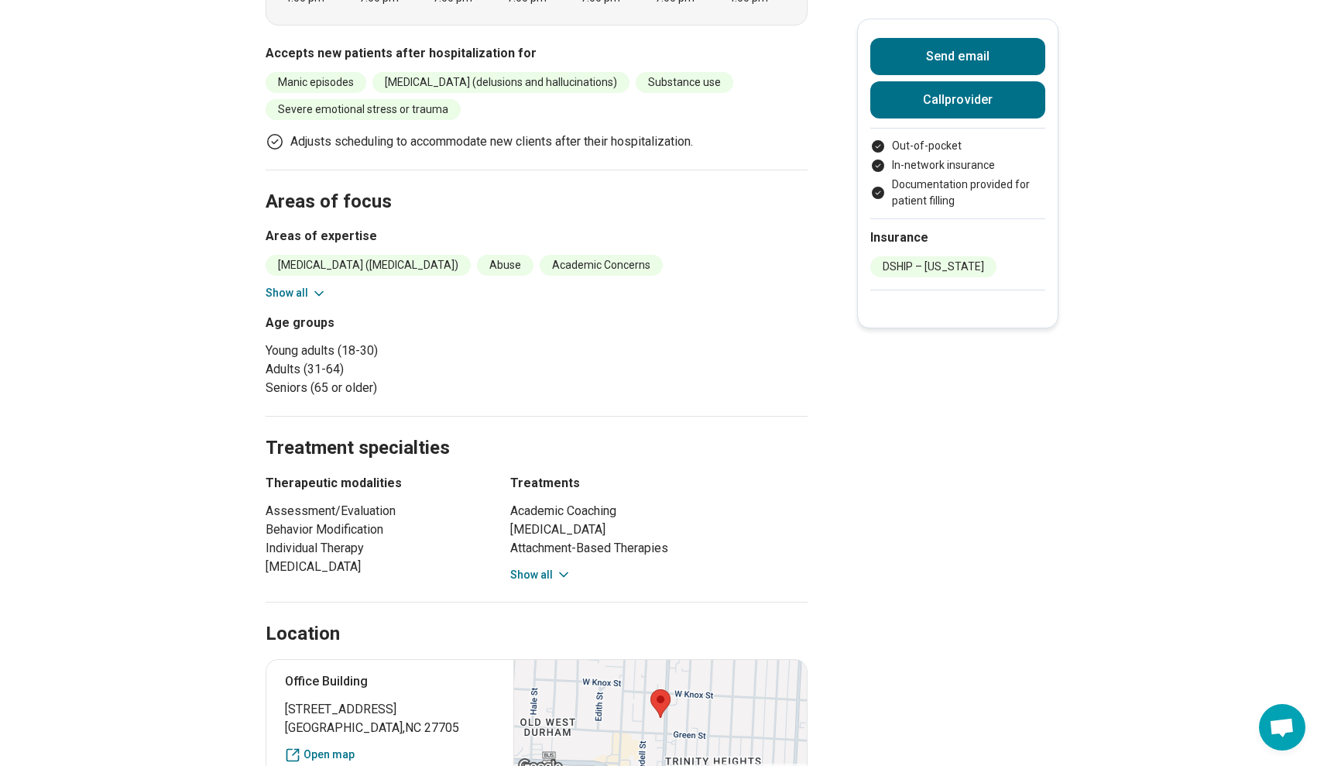
scroll to position [842, 0]
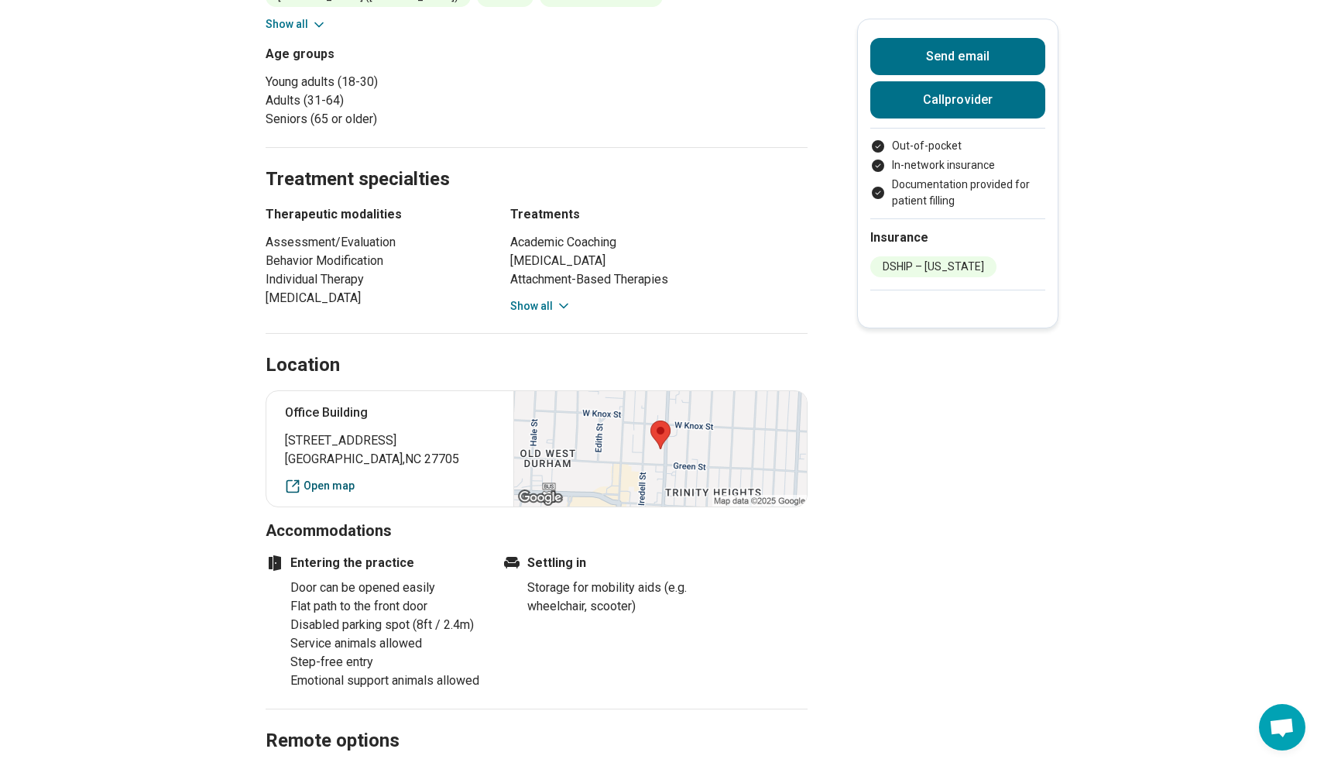
click at [339, 483] on link "Open map" at bounding box center [390, 486] width 210 height 16
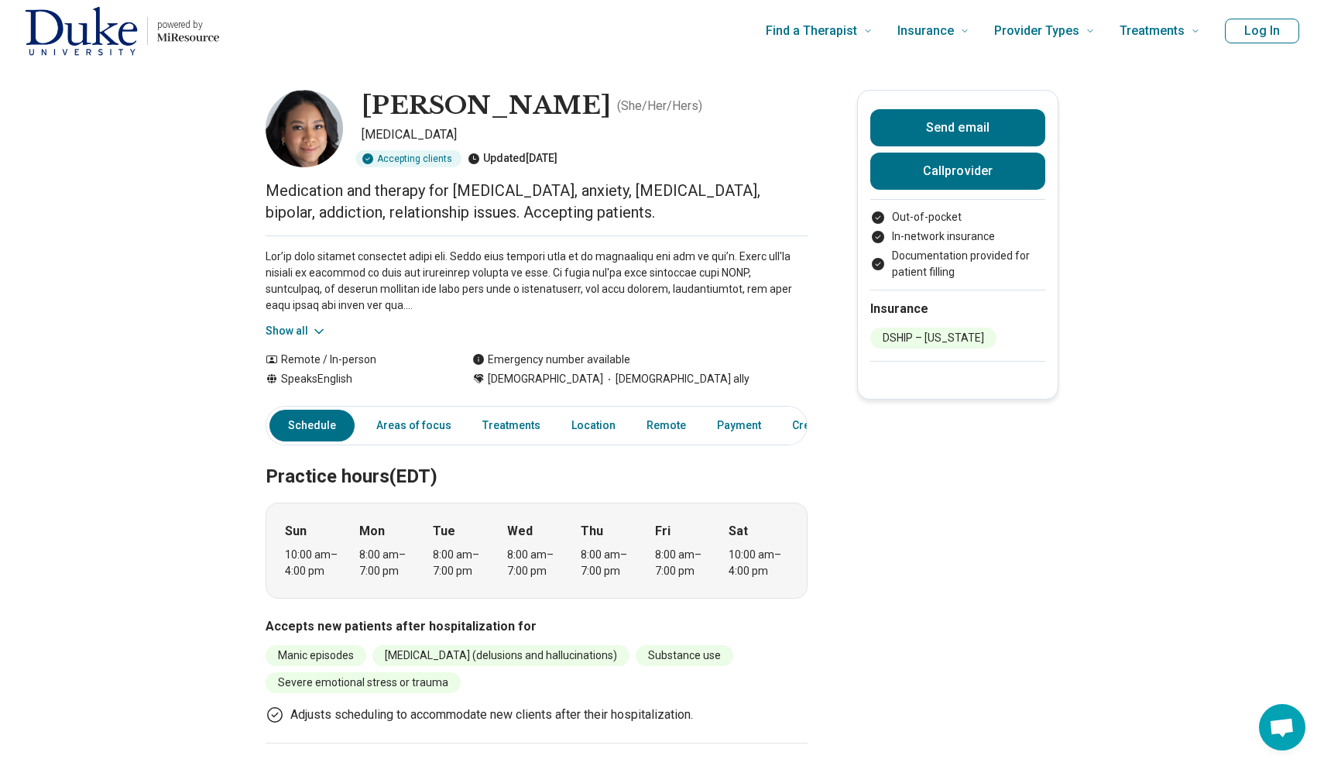
scroll to position [0, 0]
click at [294, 332] on button "Show all" at bounding box center [296, 331] width 61 height 16
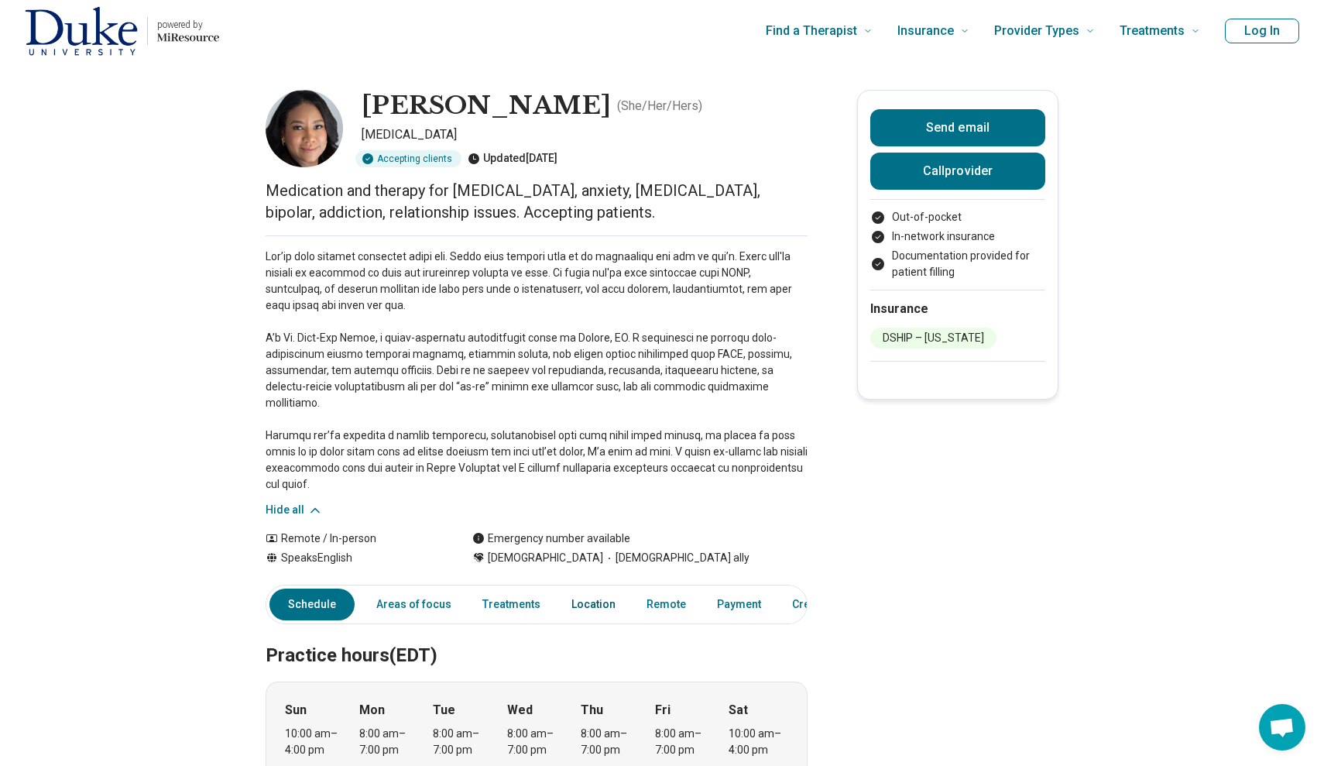
click at [595, 589] on link "Location" at bounding box center [593, 605] width 63 height 32
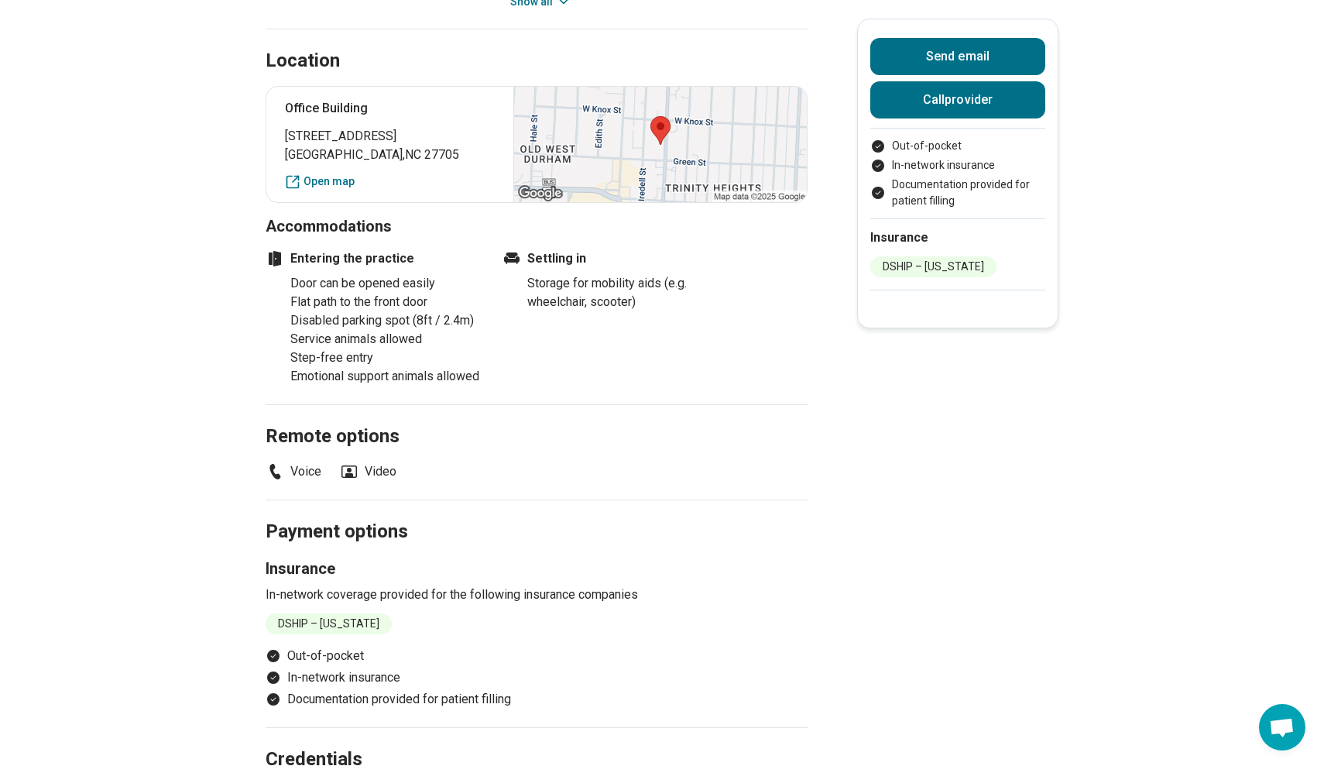
scroll to position [1191, 0]
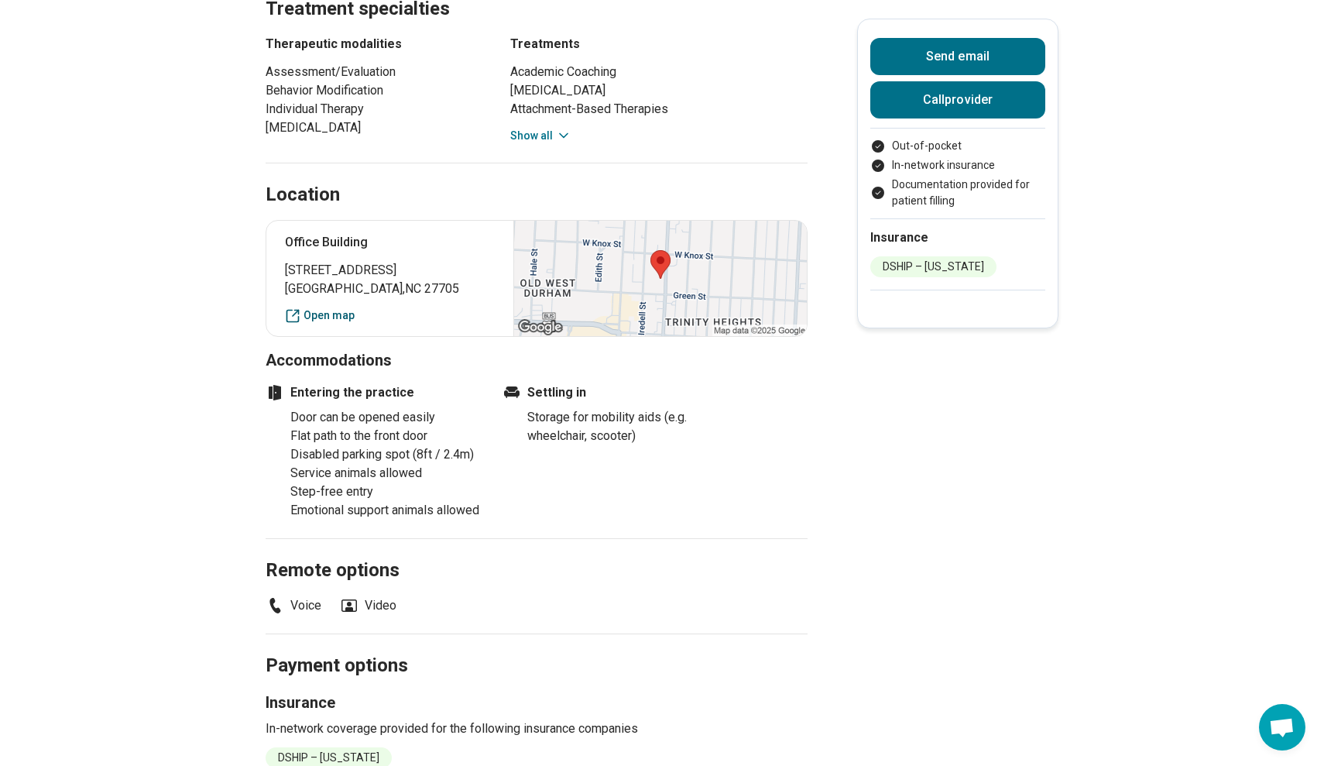
click at [328, 307] on link "Open map" at bounding box center [390, 315] width 210 height 16
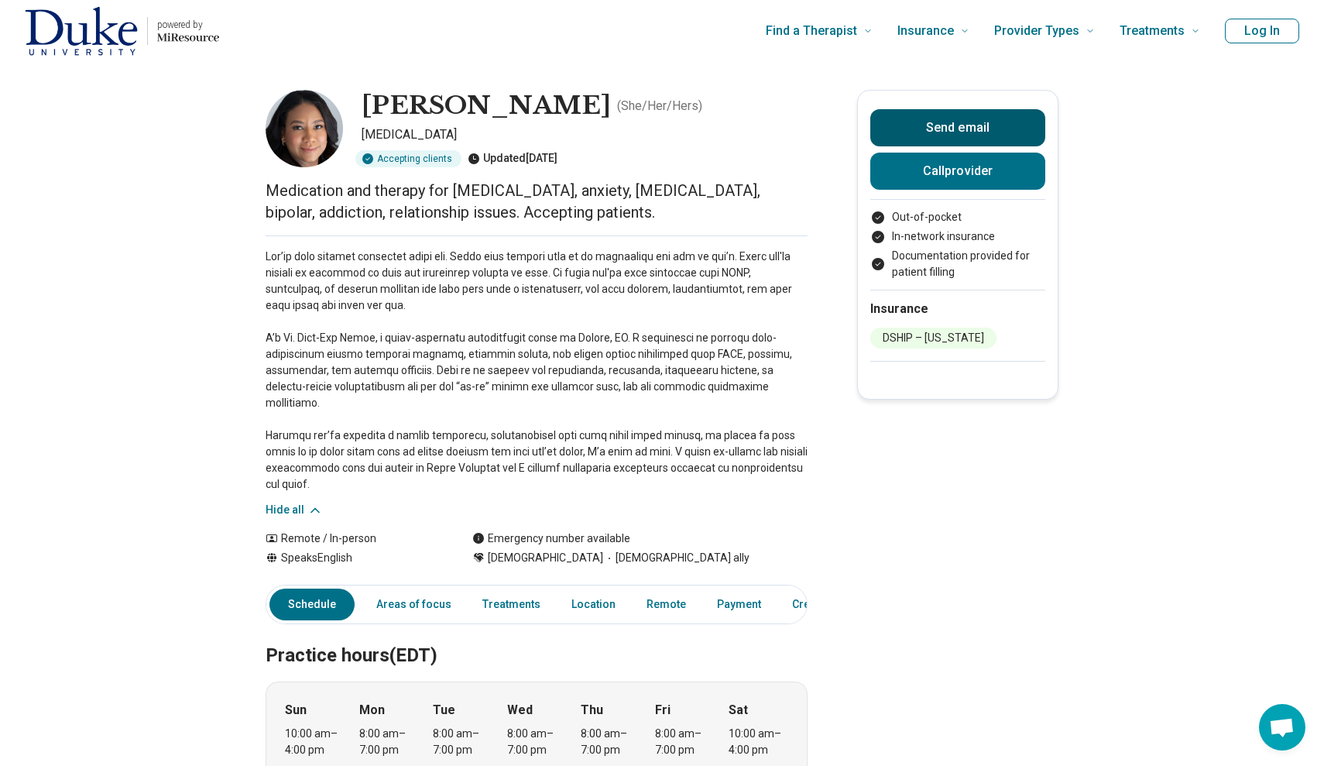
scroll to position [0, 0]
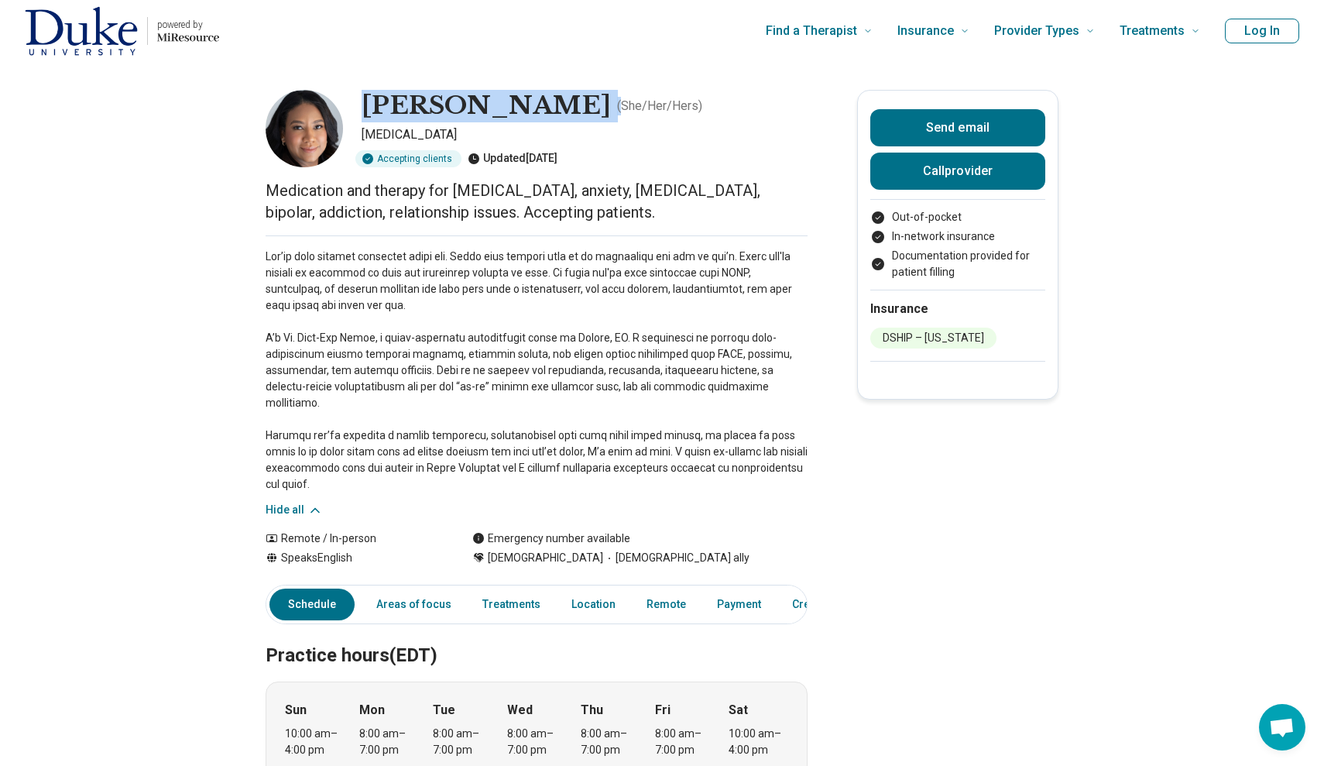
drag, startPoint x: 366, startPoint y: 101, endPoint x: 579, endPoint y: 101, distance: 213.0
click at [579, 101] on div "[PERSON_NAME] ( She/Her/Hers )" at bounding box center [585, 106] width 446 height 33
copy div "[PERSON_NAME] ("
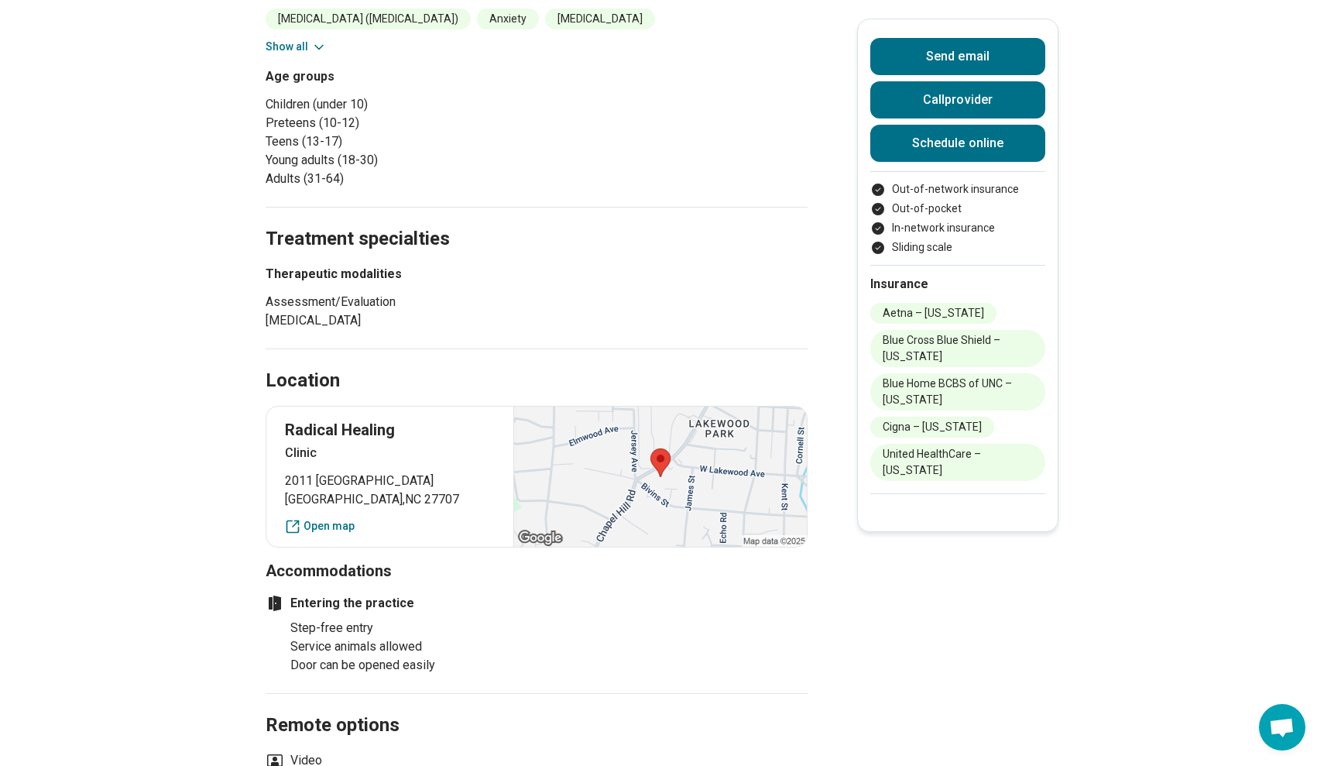
scroll to position [879, 0]
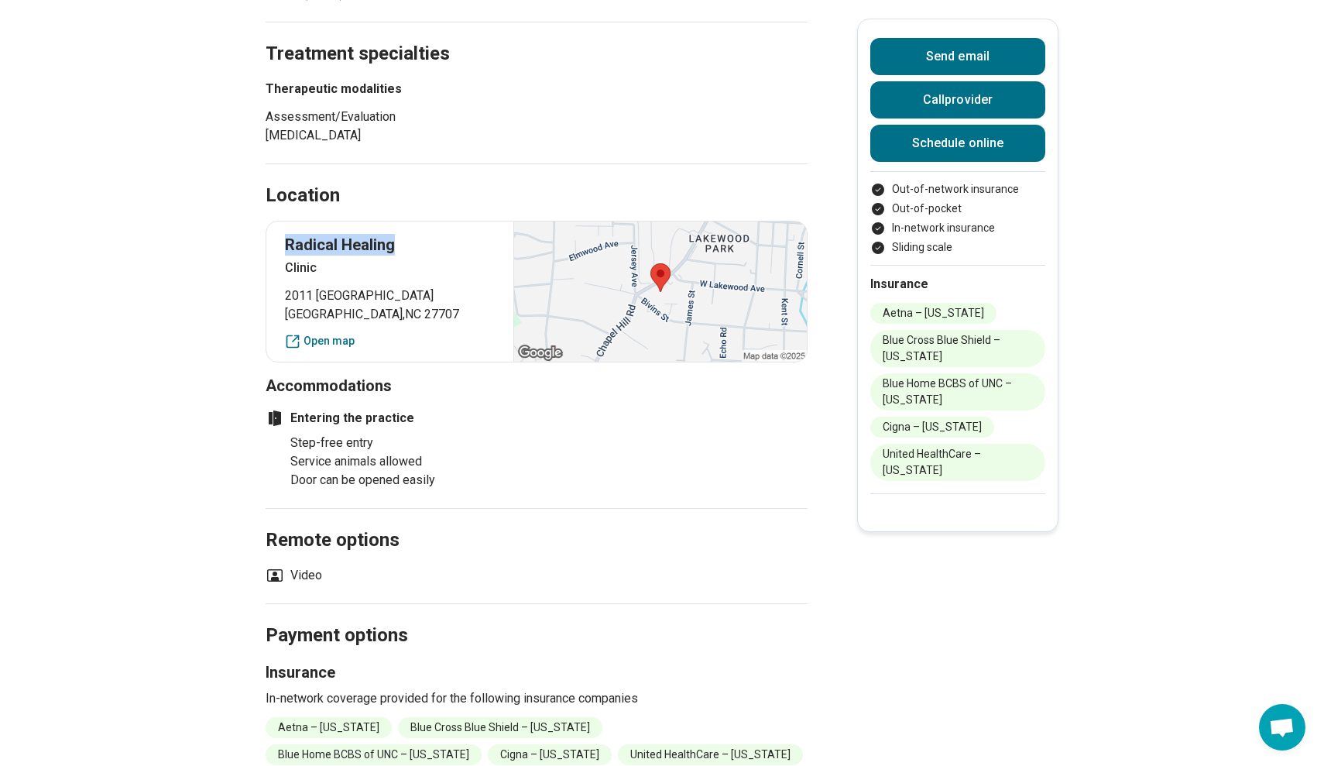
drag, startPoint x: 285, startPoint y: 242, endPoint x: 438, endPoint y: 241, distance: 153.3
click at [438, 241] on p "Radical Healing" at bounding box center [390, 245] width 210 height 22
copy p "Radical Healing"
